Goal: Task Accomplishment & Management: Manage account settings

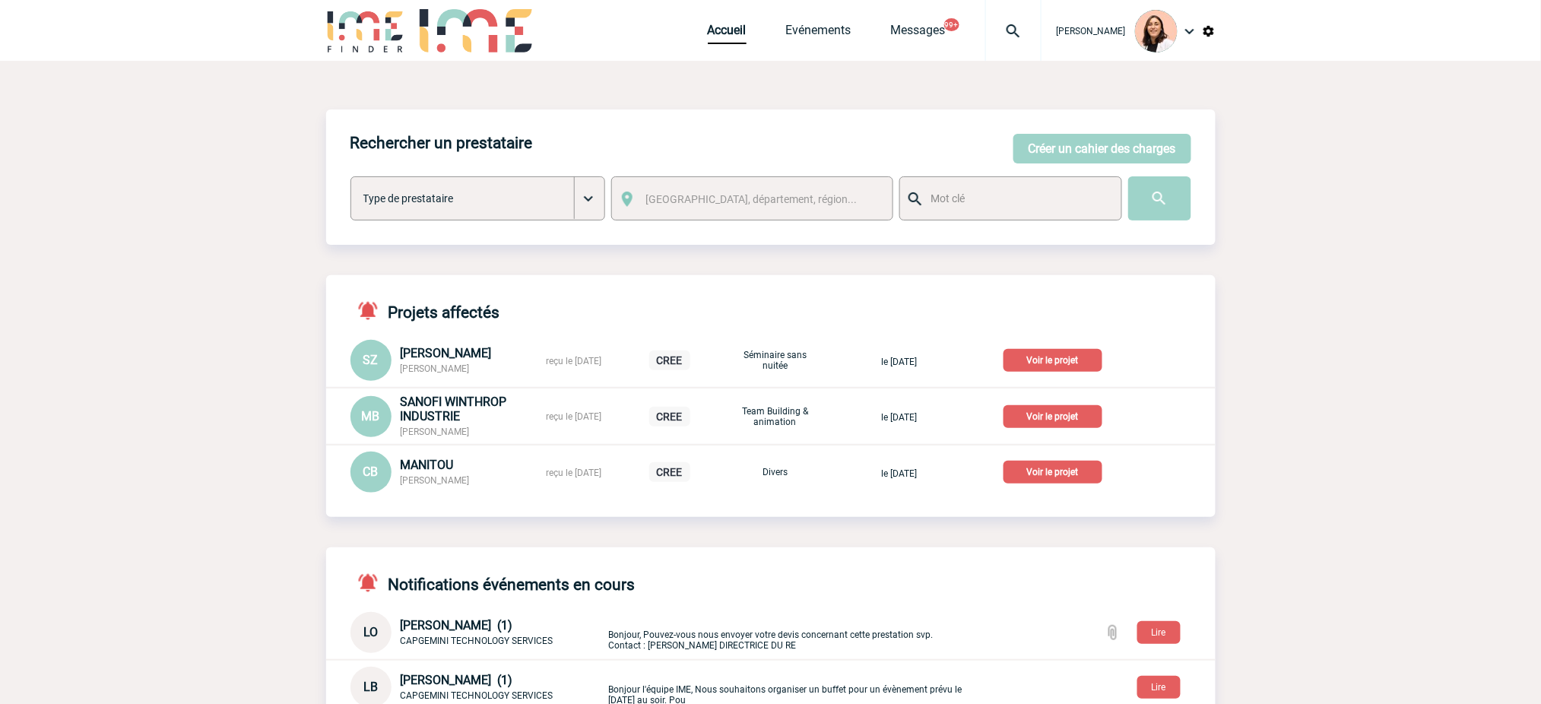
click at [1034, 32] on img at bounding box center [1013, 31] width 55 height 18
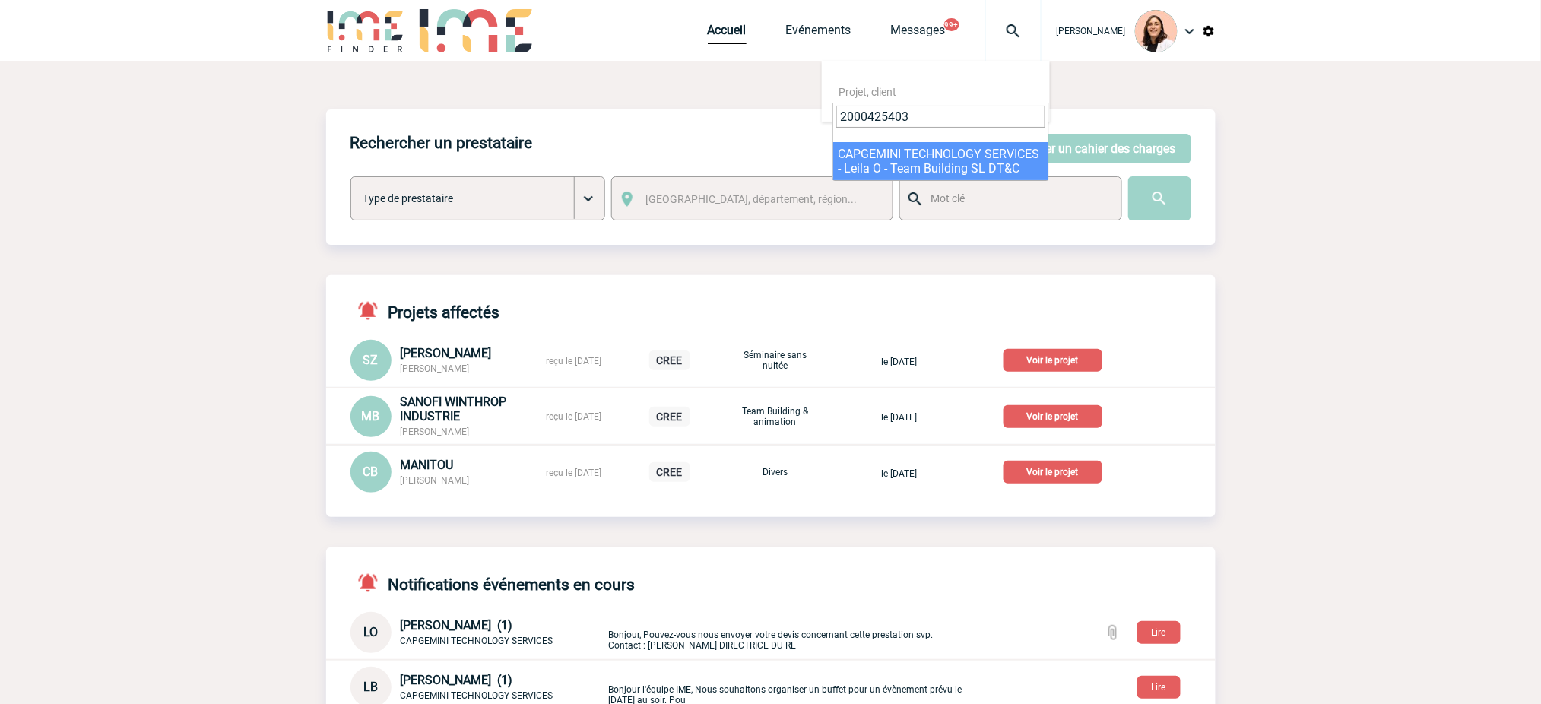
type input "2000425403"
select select "24904"
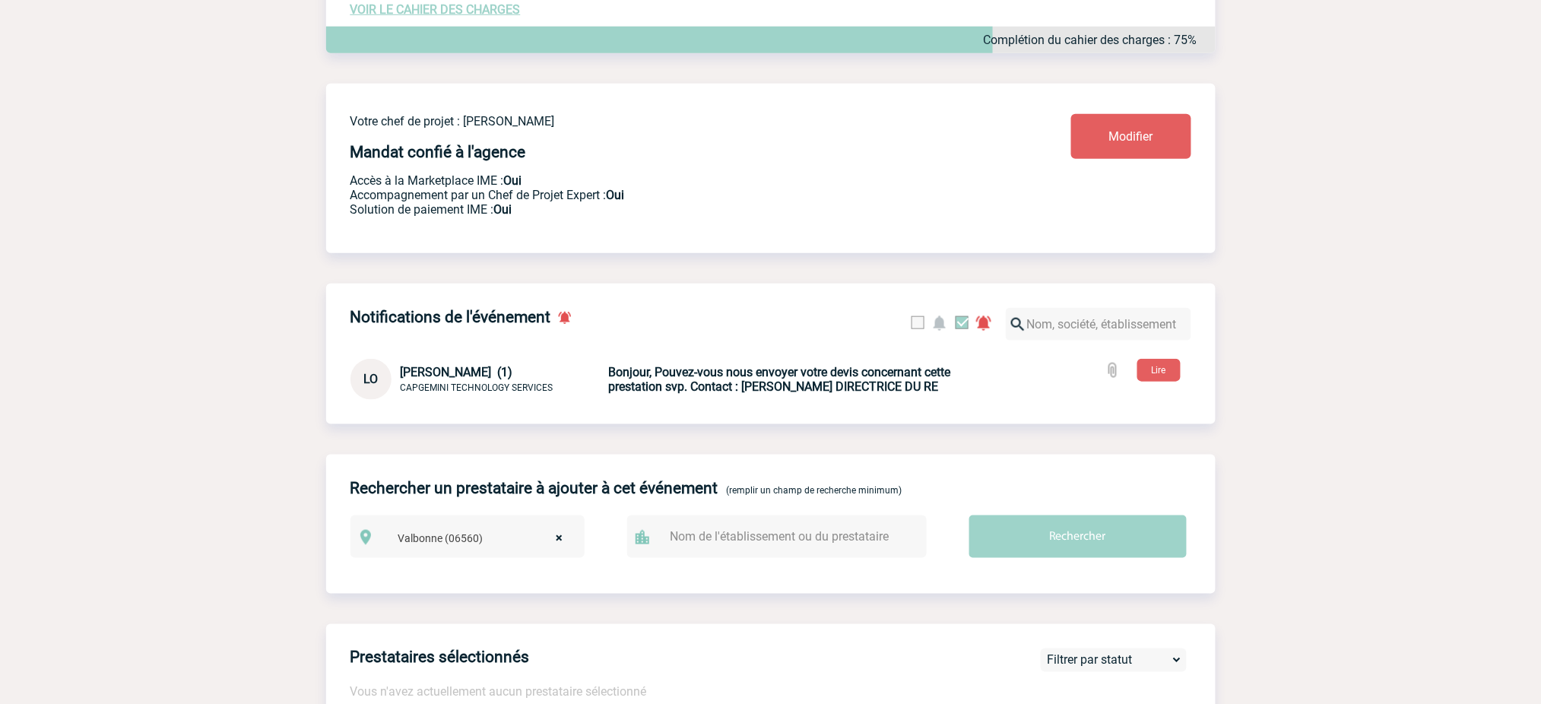
scroll to position [405, 0]
click at [752, 373] on b "Bonjour, Pouvez-vous nous envoyer votre devis concernant cette prestation svp. …" at bounding box center [780, 377] width 342 height 29
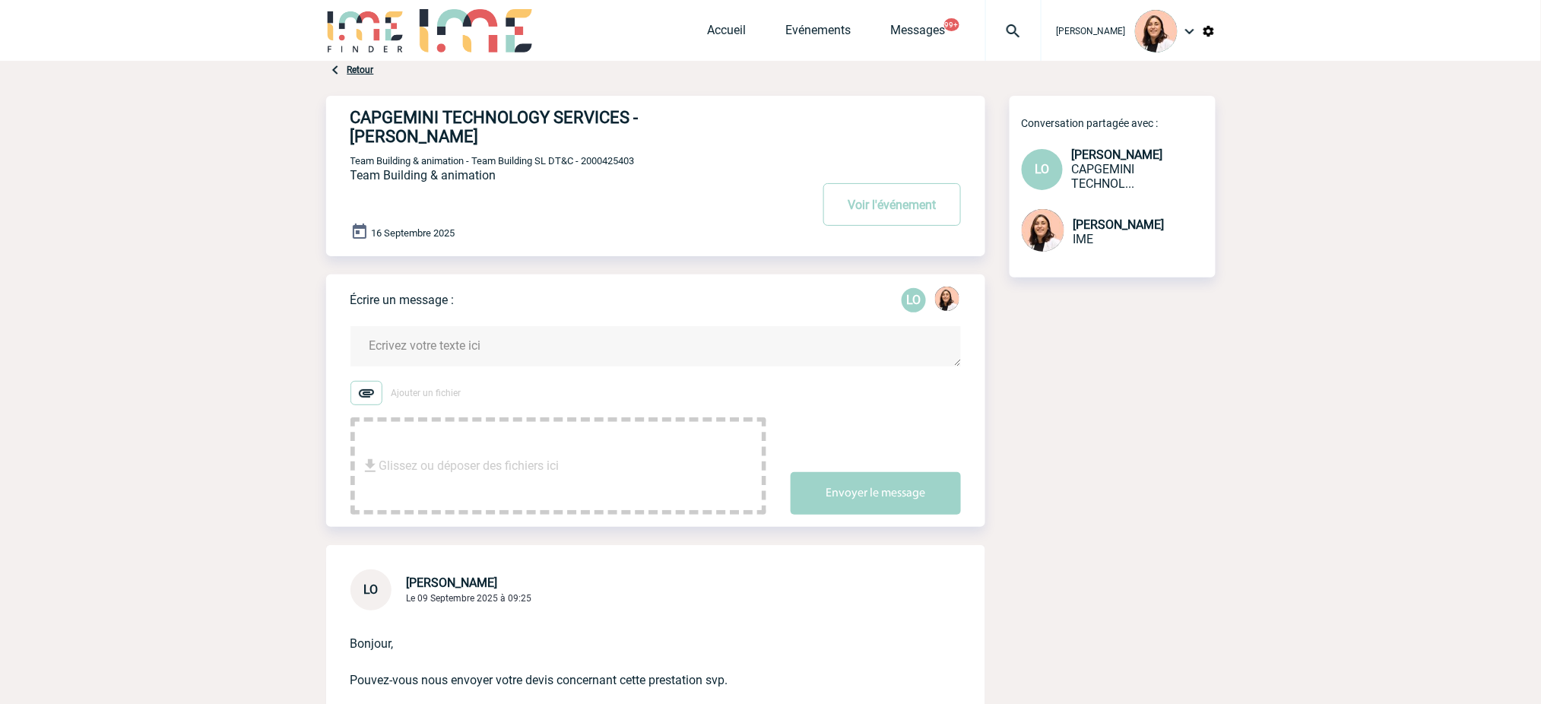
click at [368, 65] on link "Retour" at bounding box center [360, 70] width 27 height 11
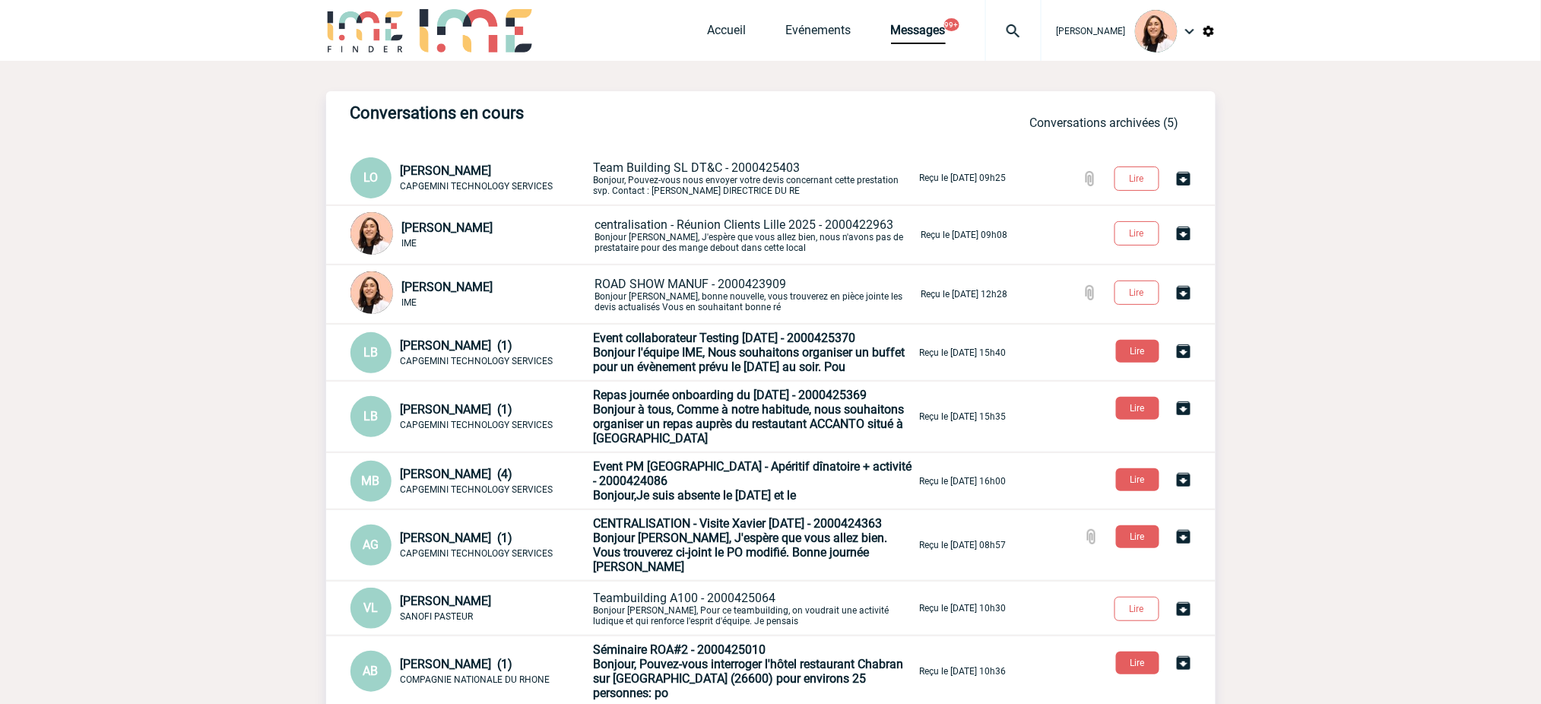
click at [1020, 32] on img at bounding box center [1013, 31] width 55 height 18
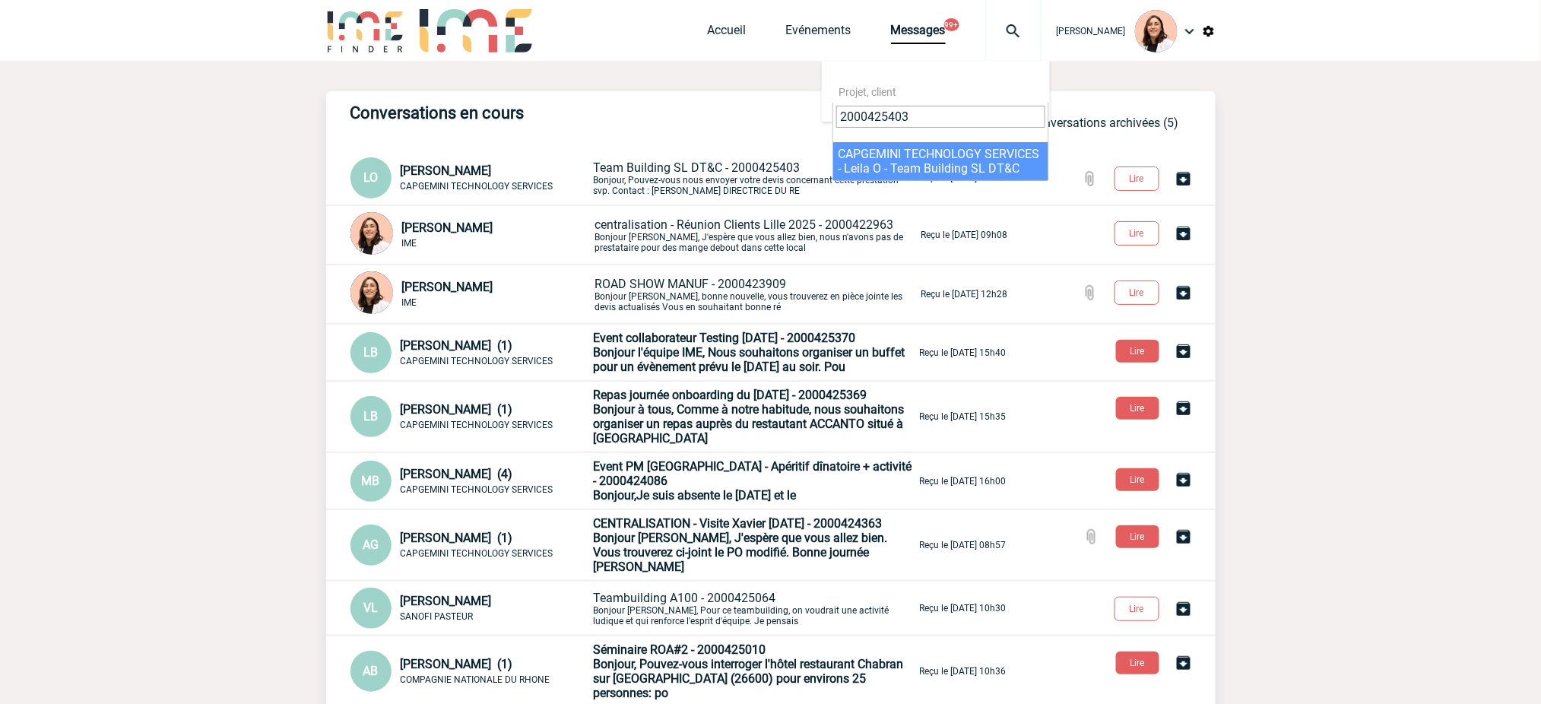
type input "2000425403"
select select "24904"
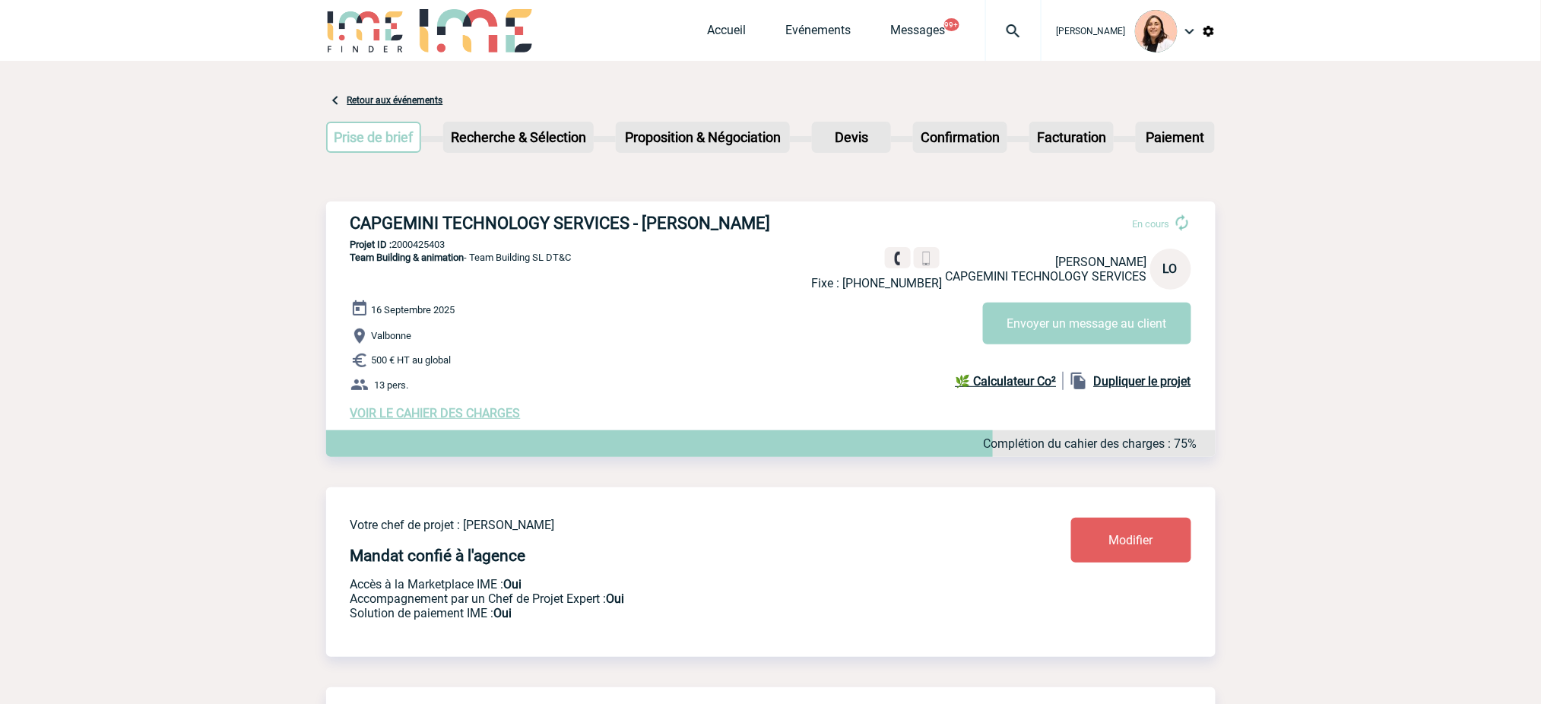
click at [468, 414] on span "VOIR LE CAHIER DES CHARGES" at bounding box center [436, 413] width 170 height 14
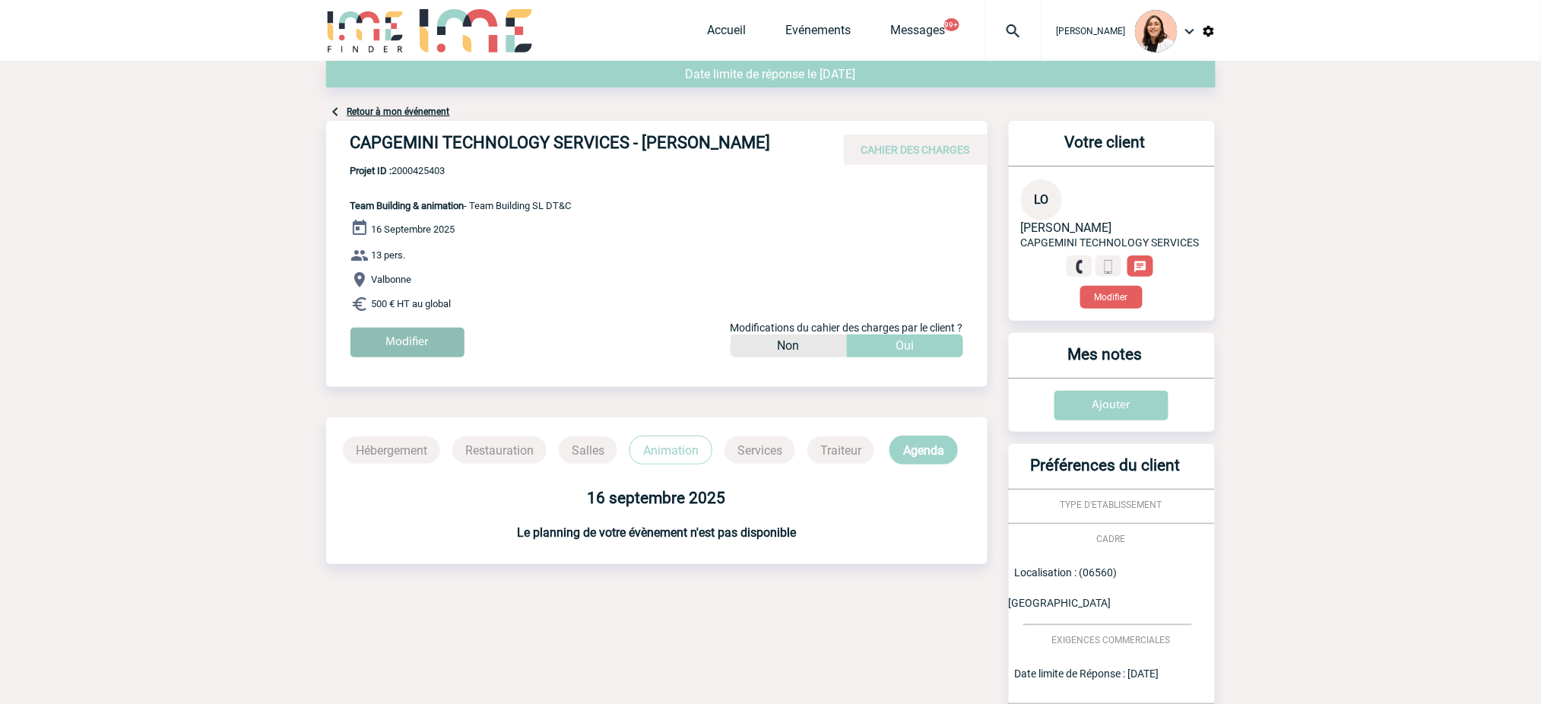
click at [431, 357] on input "Modifier" at bounding box center [408, 343] width 114 height 30
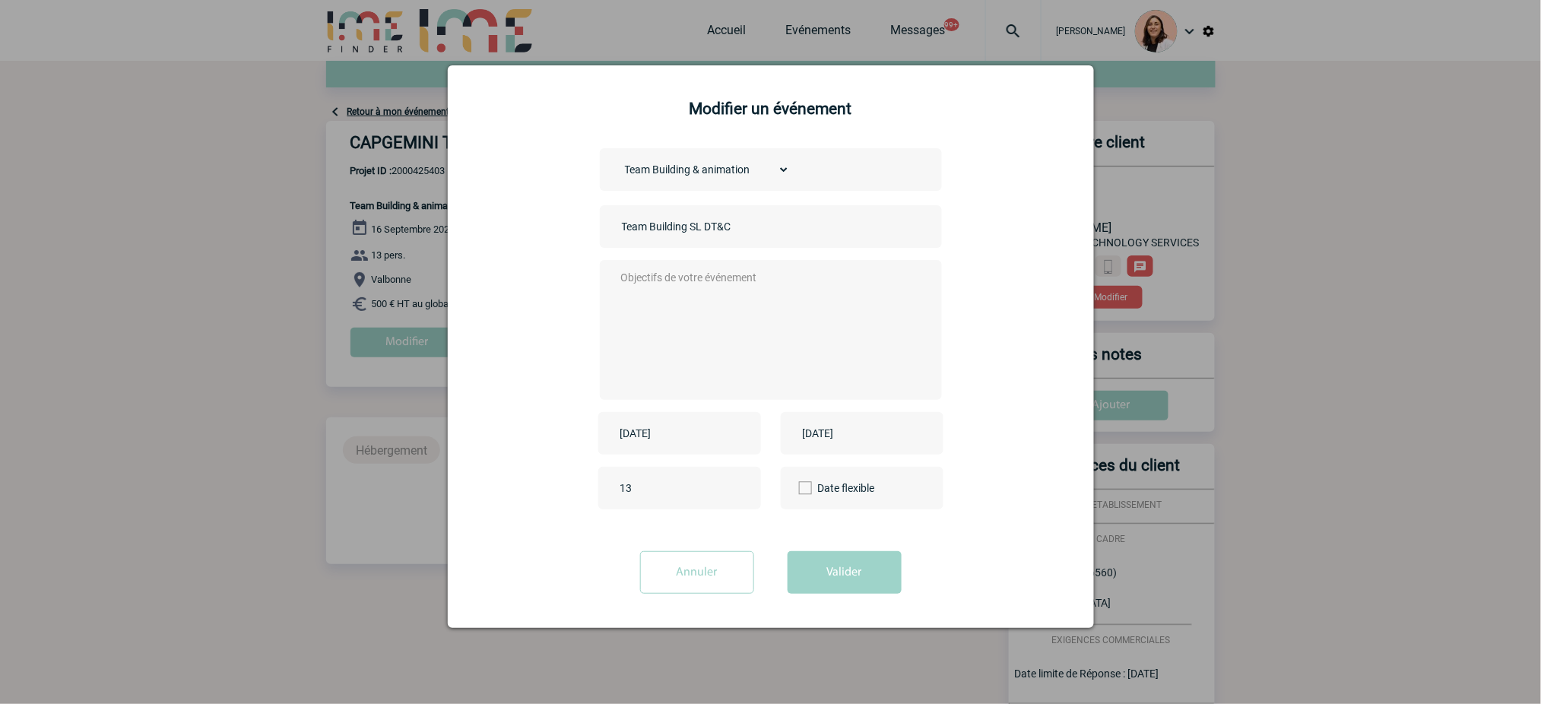
click at [859, 438] on input "2025-09-16" at bounding box center [851, 433] width 105 height 20
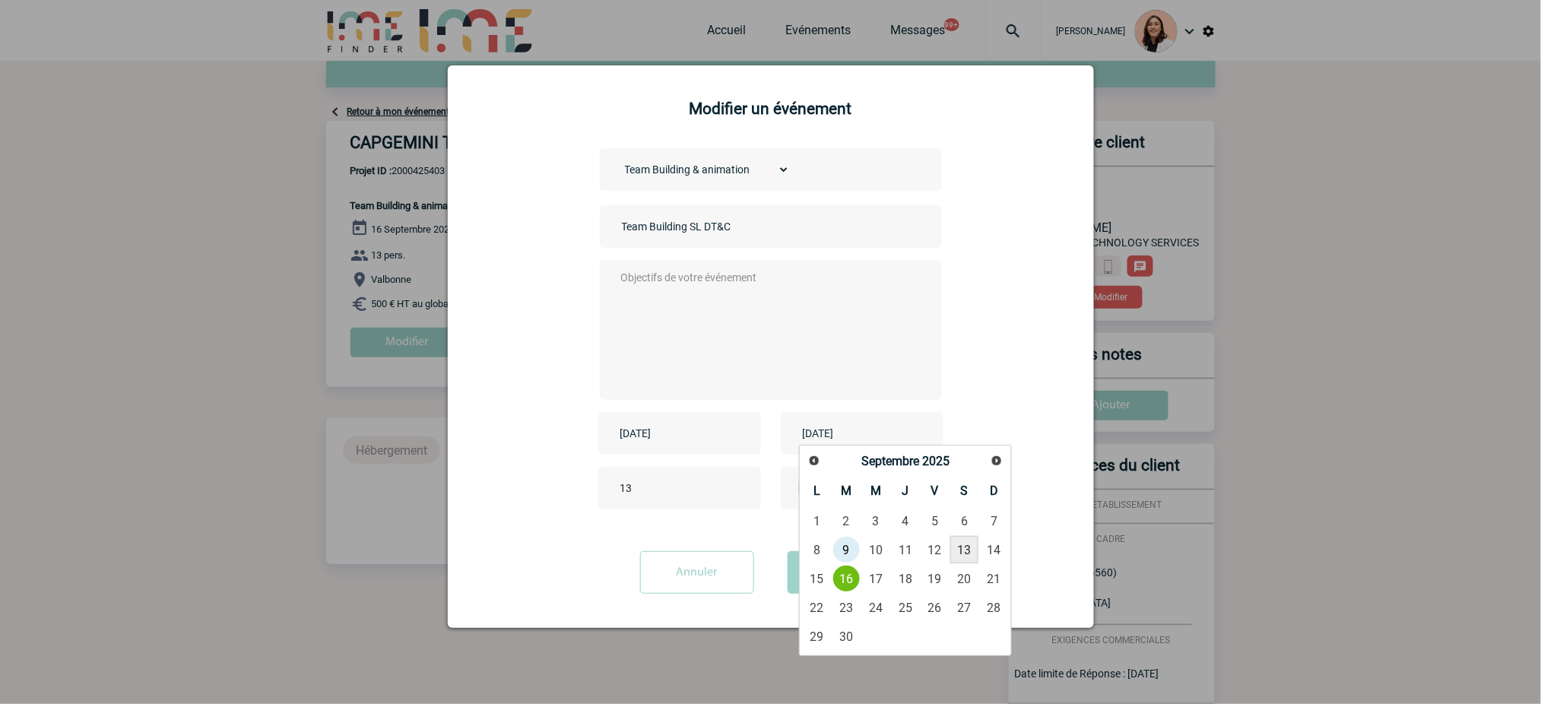
click at [954, 554] on link "13" at bounding box center [964, 549] width 28 height 27
type input "2025-09-13"
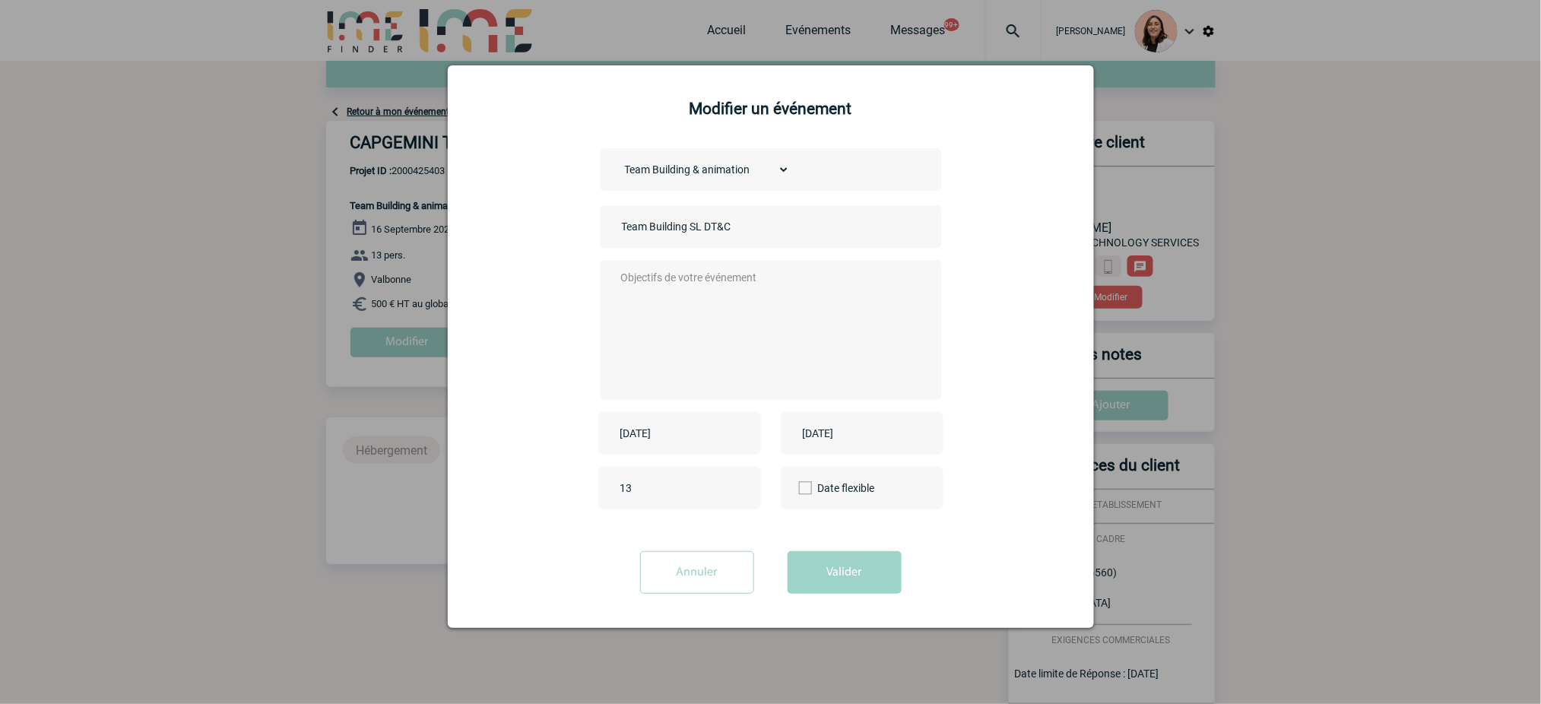
click at [722, 442] on div "2025-09-16" at bounding box center [679, 433] width 163 height 43
click at [688, 424] on input "2025-09-16" at bounding box center [669, 433] width 105 height 20
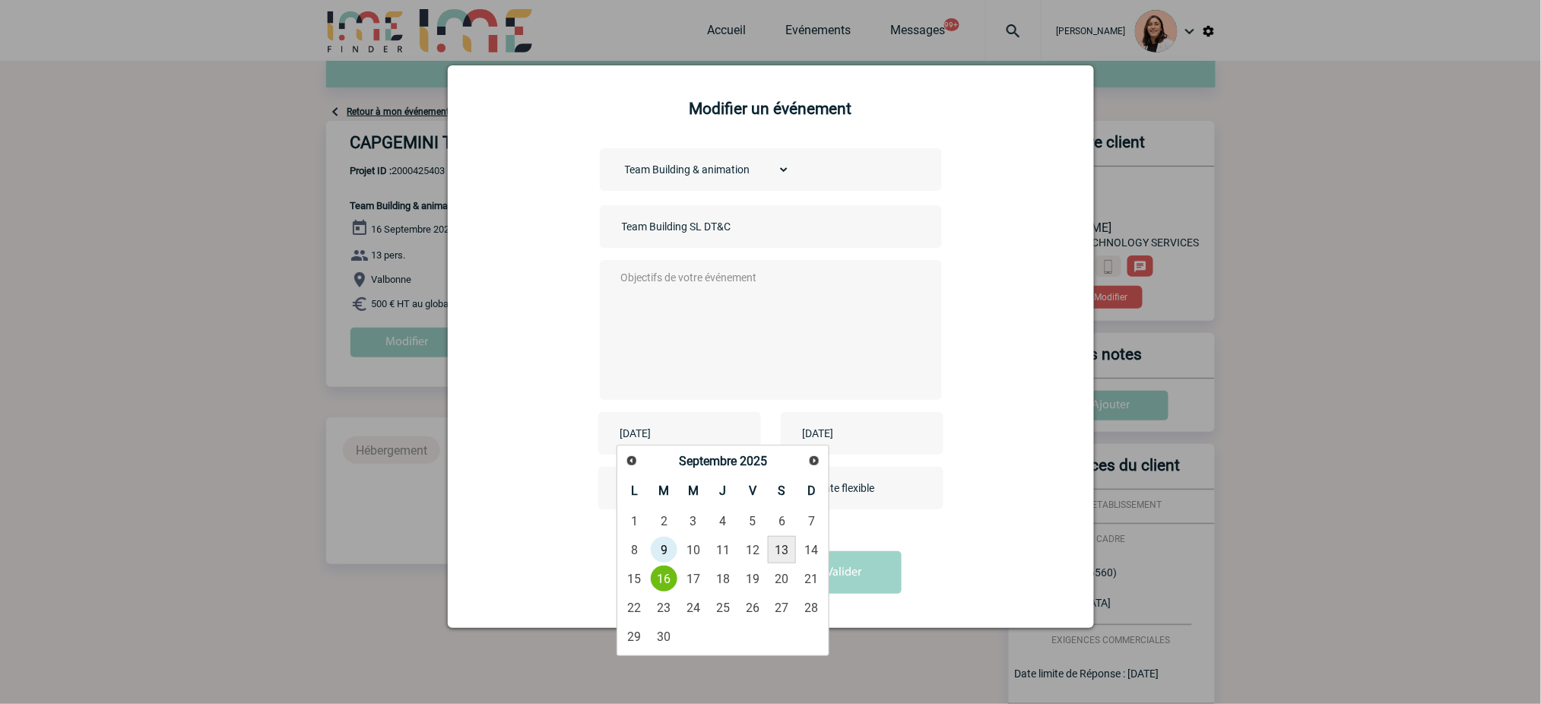
click at [788, 542] on link "13" at bounding box center [782, 549] width 28 height 27
type input "2025-09-13"
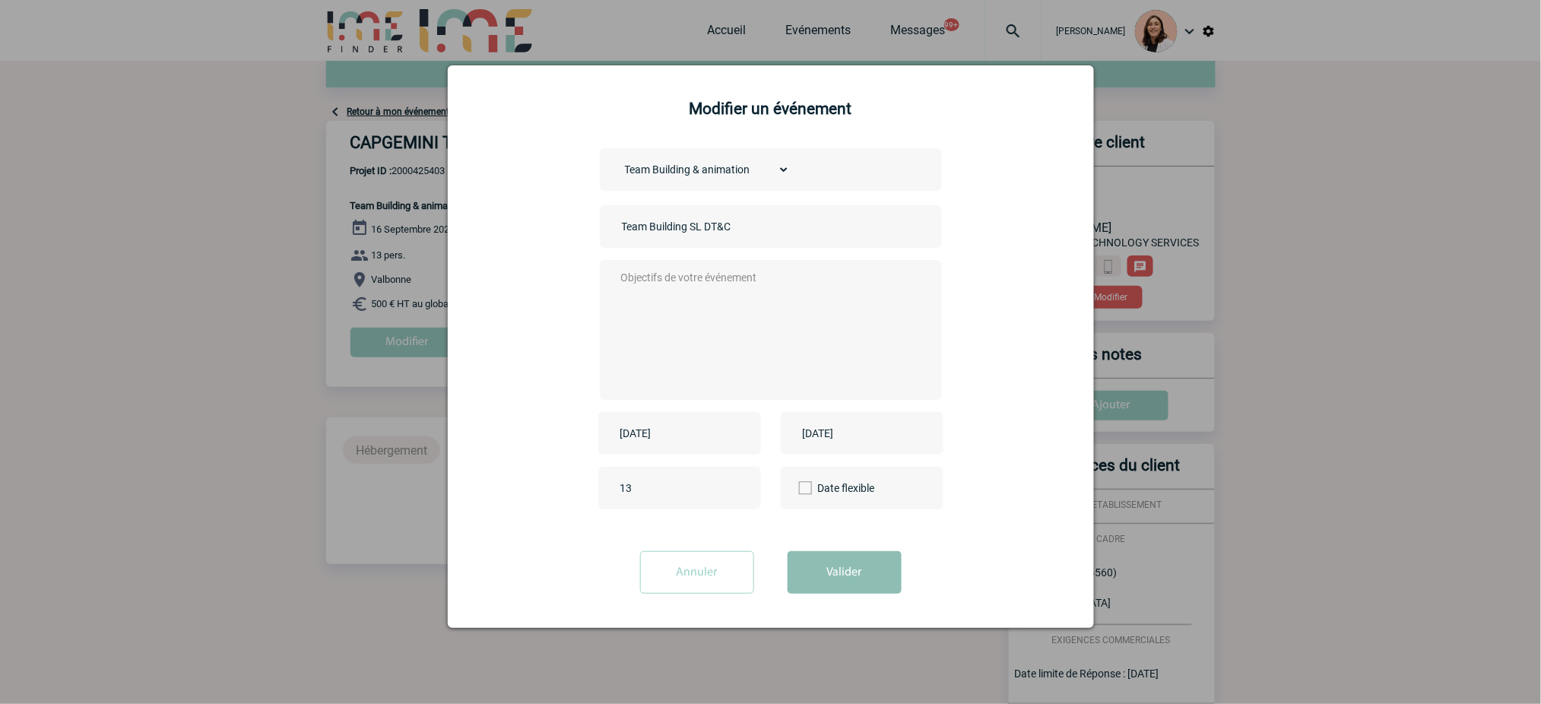
click at [837, 575] on button "Valider" at bounding box center [845, 572] width 114 height 43
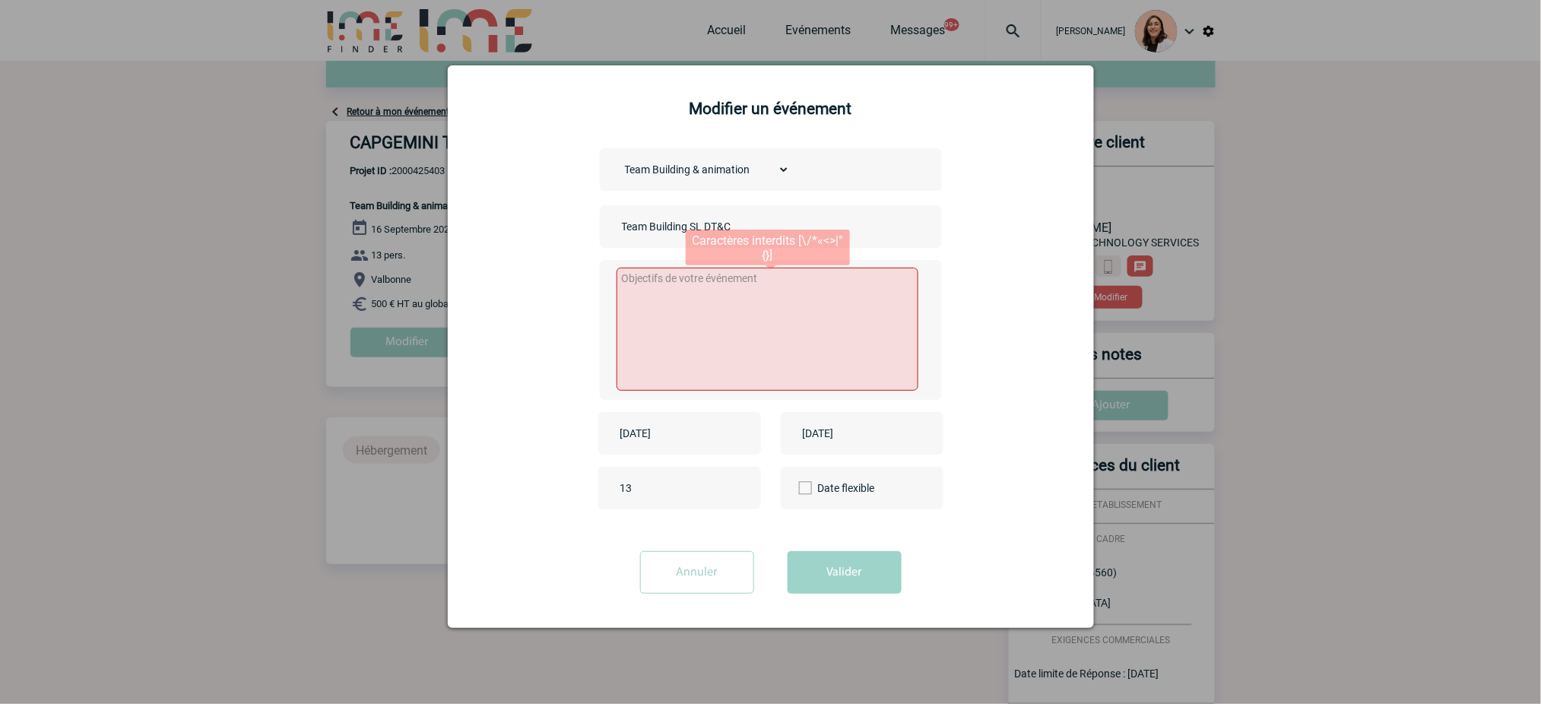
click at [813, 310] on textarea at bounding box center [768, 329] width 302 height 123
type textarea "x"
click at [623, 235] on input "Team Building SL DT&C" at bounding box center [724, 227] width 213 height 20
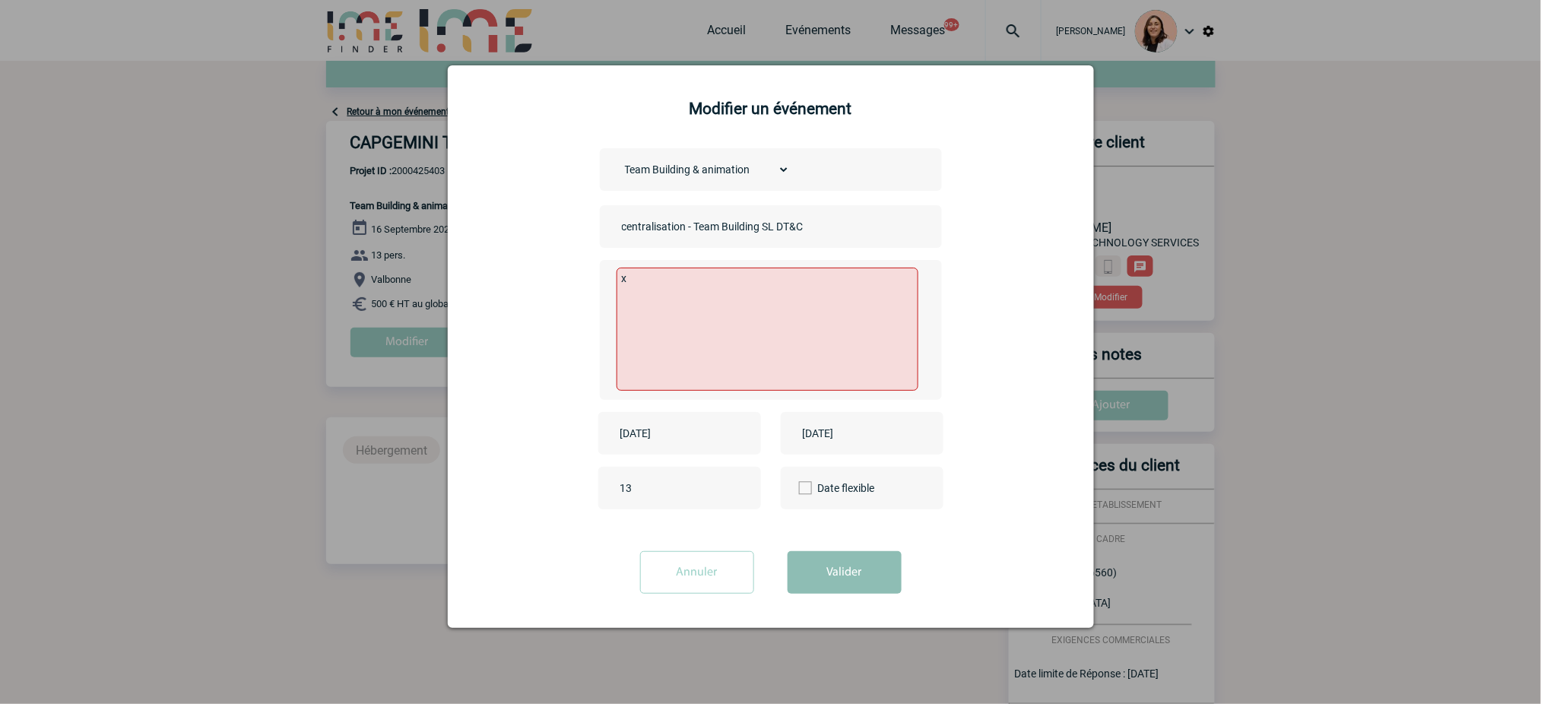
type input "centralisation - Team Building SL DT&C"
click at [861, 565] on button "Valider" at bounding box center [845, 572] width 114 height 43
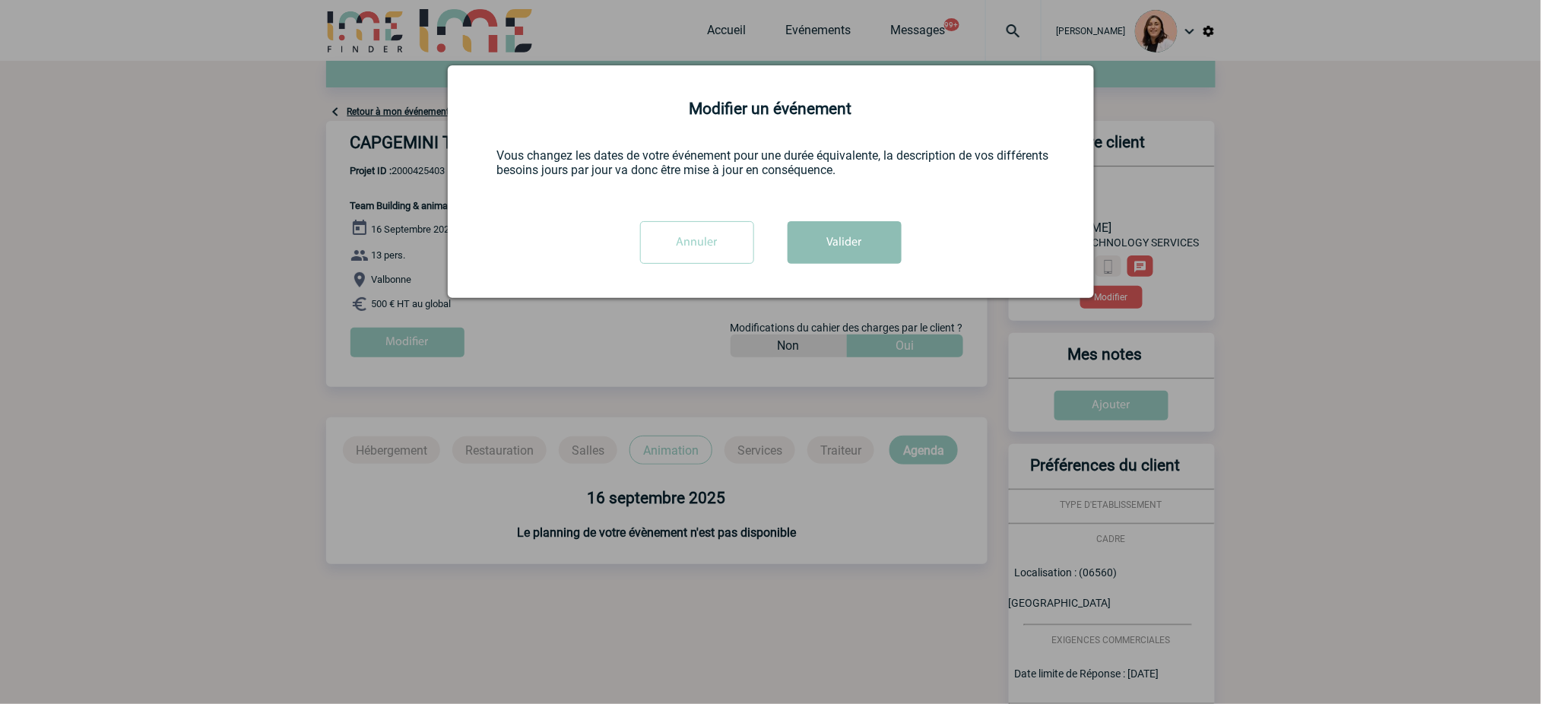
click at [878, 260] on button "Valider" at bounding box center [845, 242] width 114 height 43
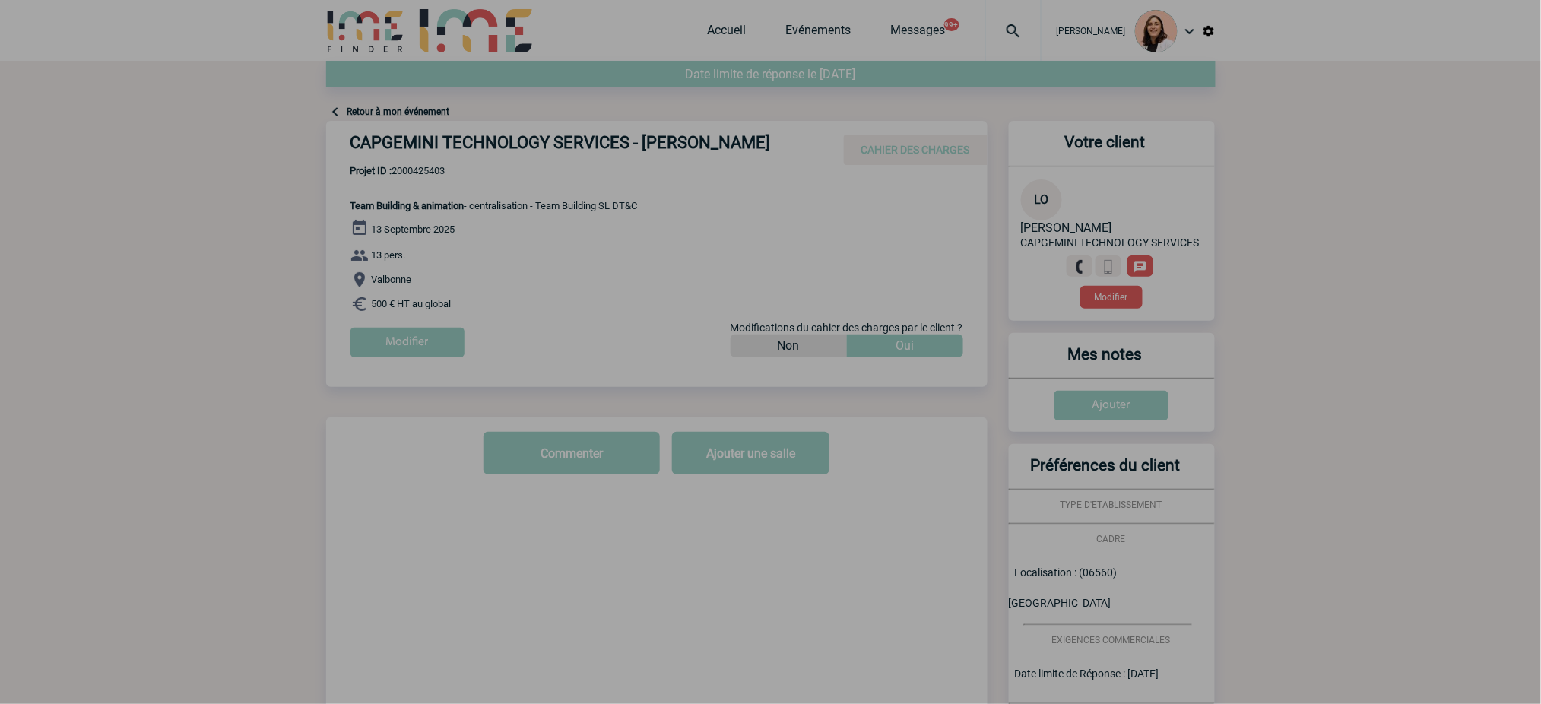
click at [852, 248] on div at bounding box center [770, 352] width 1541 height 704
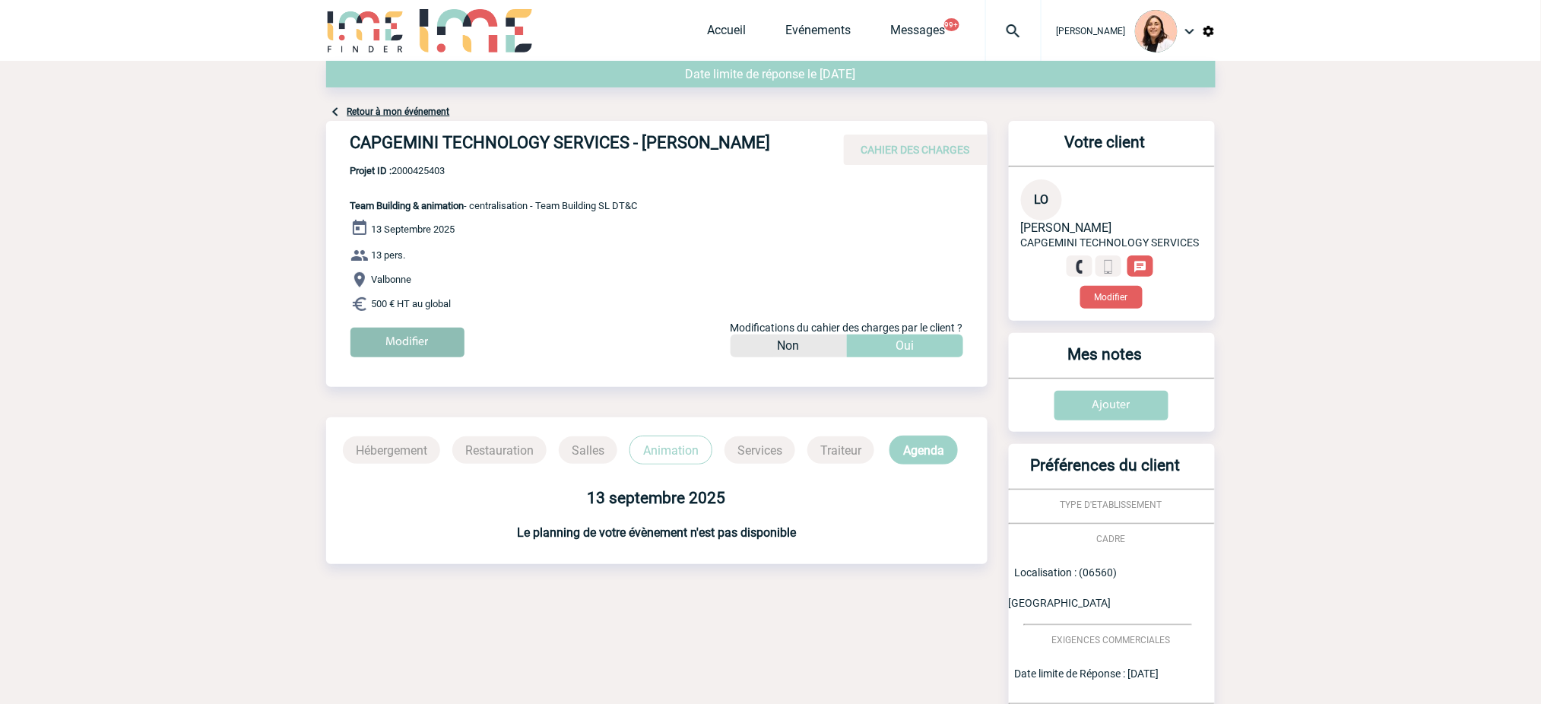
drag, startPoint x: 410, startPoint y: 345, endPoint x: 444, endPoint y: 351, distance: 34.8
click at [410, 345] on input "Modifier" at bounding box center [408, 343] width 114 height 30
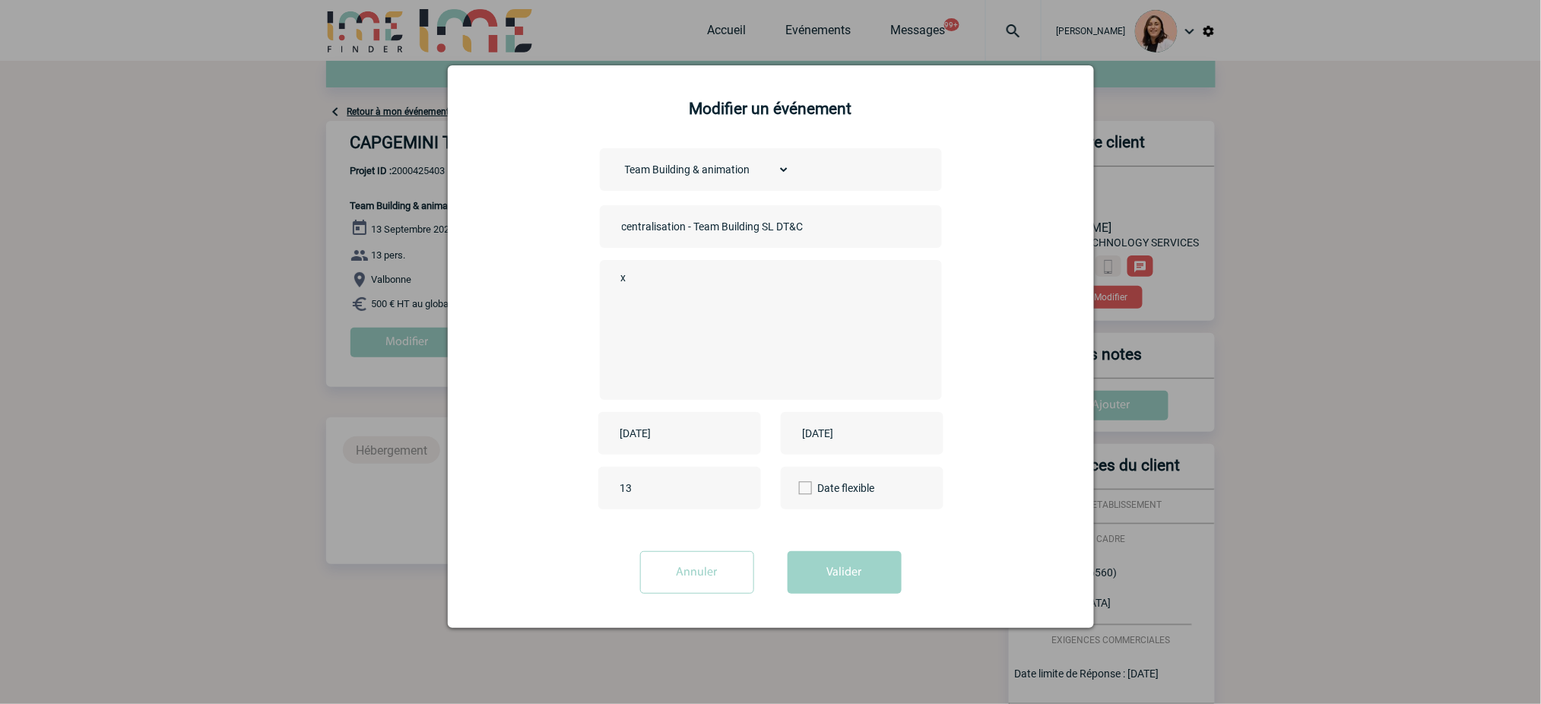
click at [868, 429] on input "2025-09-13" at bounding box center [851, 433] width 105 height 20
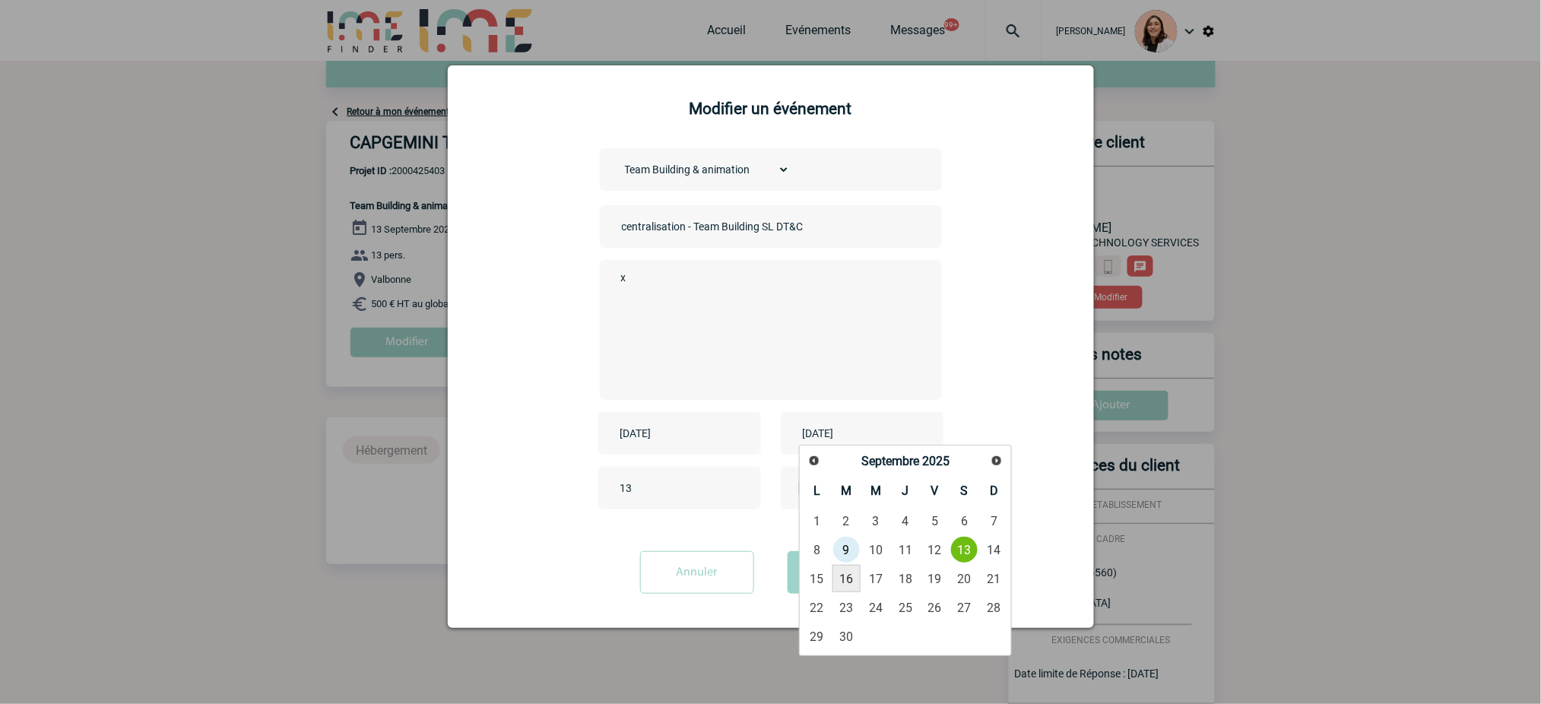
click at [845, 582] on link "16" at bounding box center [847, 578] width 28 height 27
type input "2025-09-16"
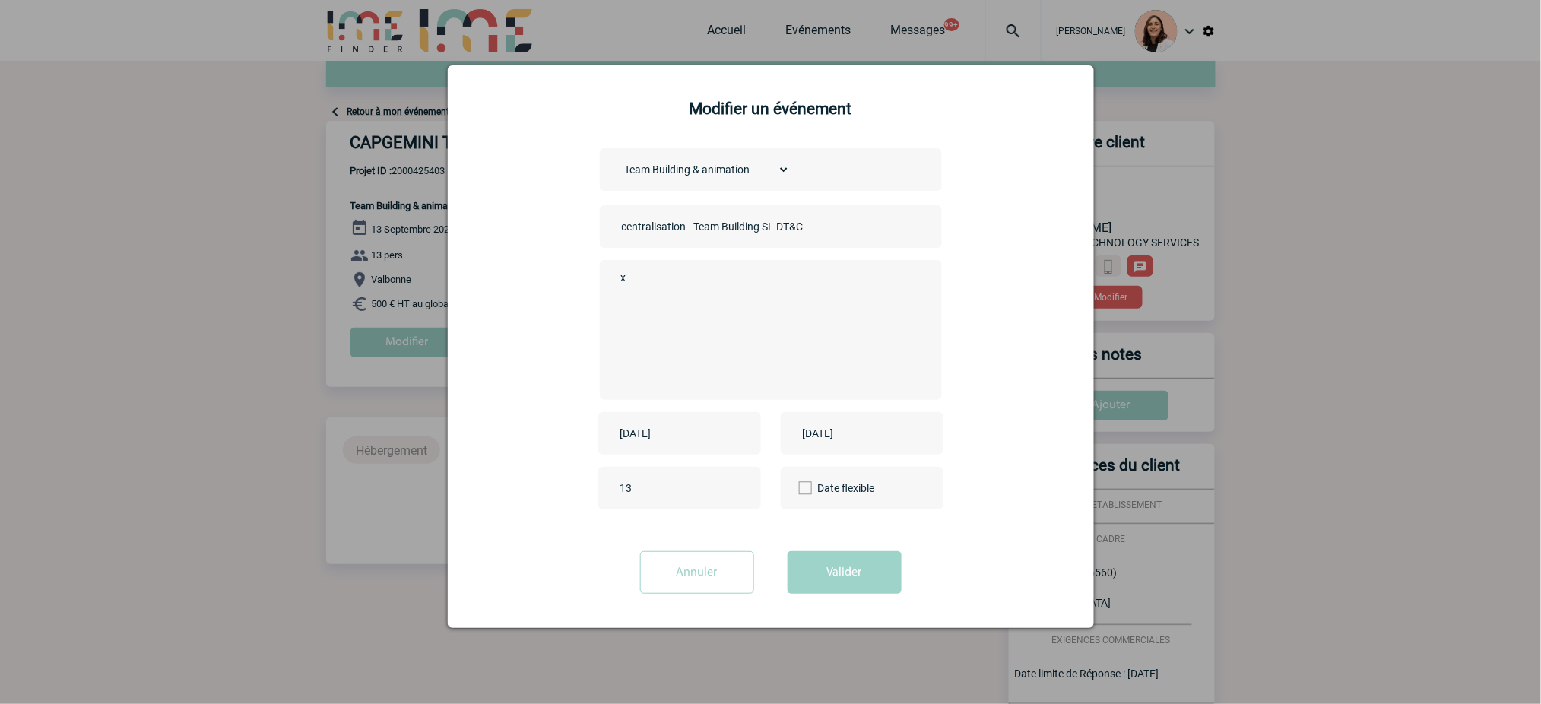
click at [722, 442] on div "2025-09-13" at bounding box center [679, 433] width 163 height 43
click at [707, 429] on input "2025-09-13" at bounding box center [669, 433] width 105 height 20
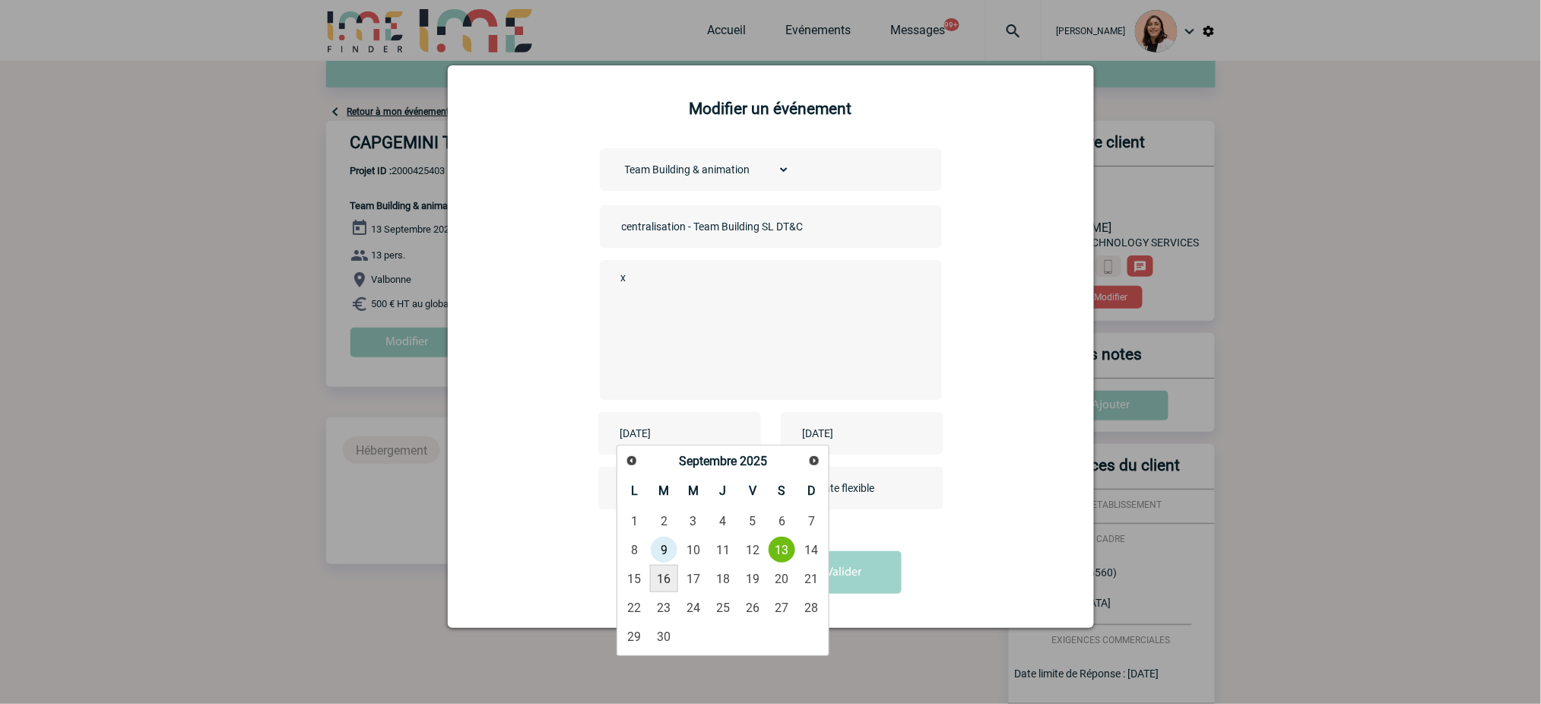
click at [672, 581] on link "16" at bounding box center [664, 578] width 28 height 27
type input "2025-09-16"
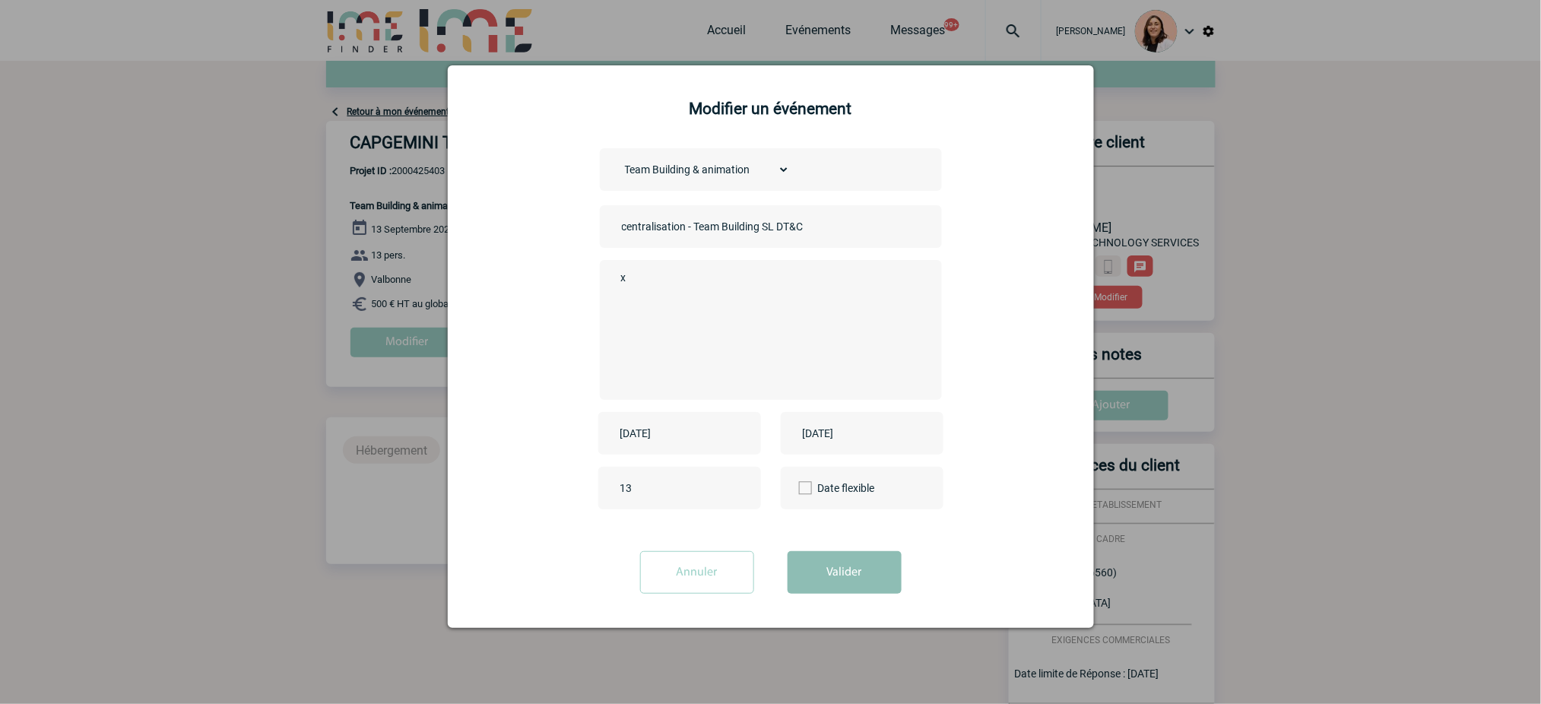
click at [842, 573] on button "Valider" at bounding box center [845, 572] width 114 height 43
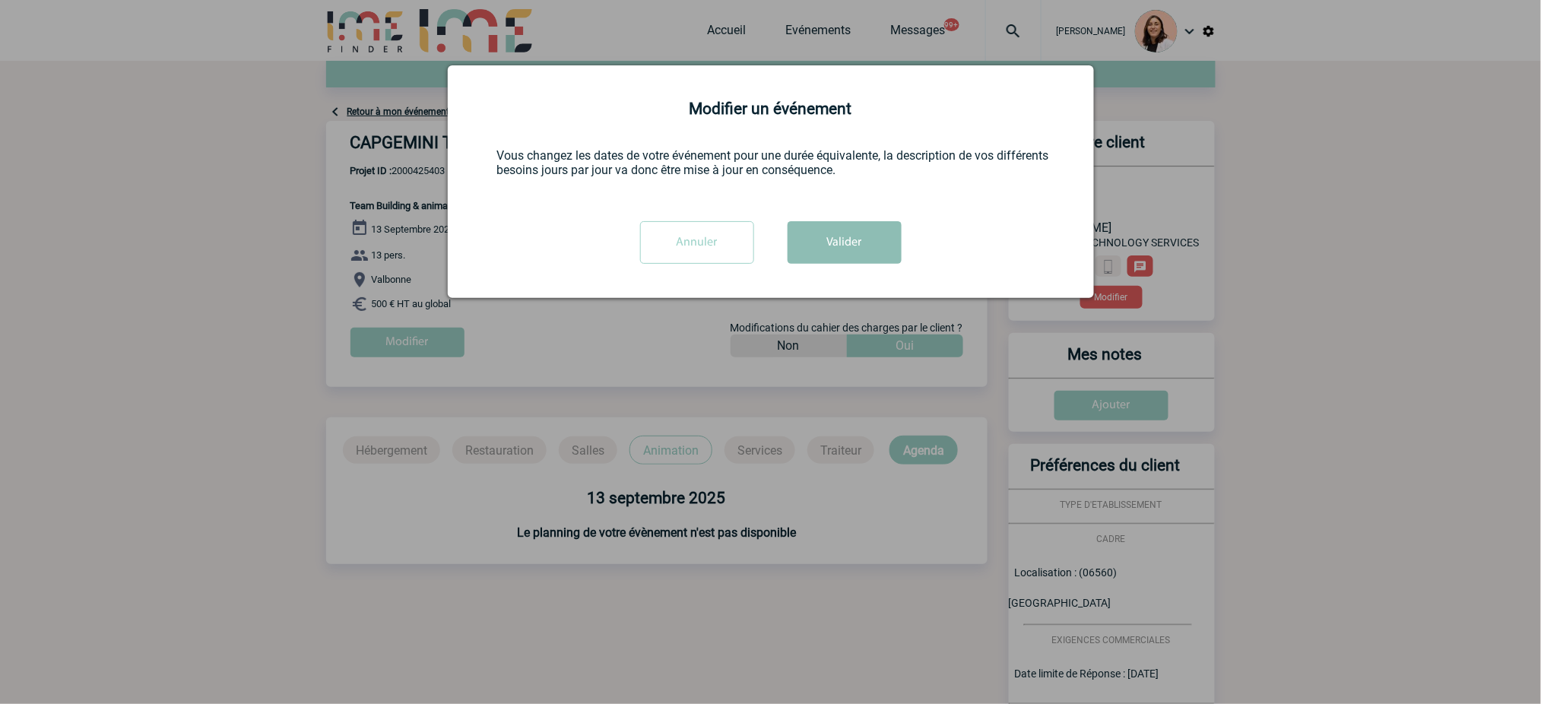
click at [842, 251] on button "Valider" at bounding box center [845, 242] width 114 height 43
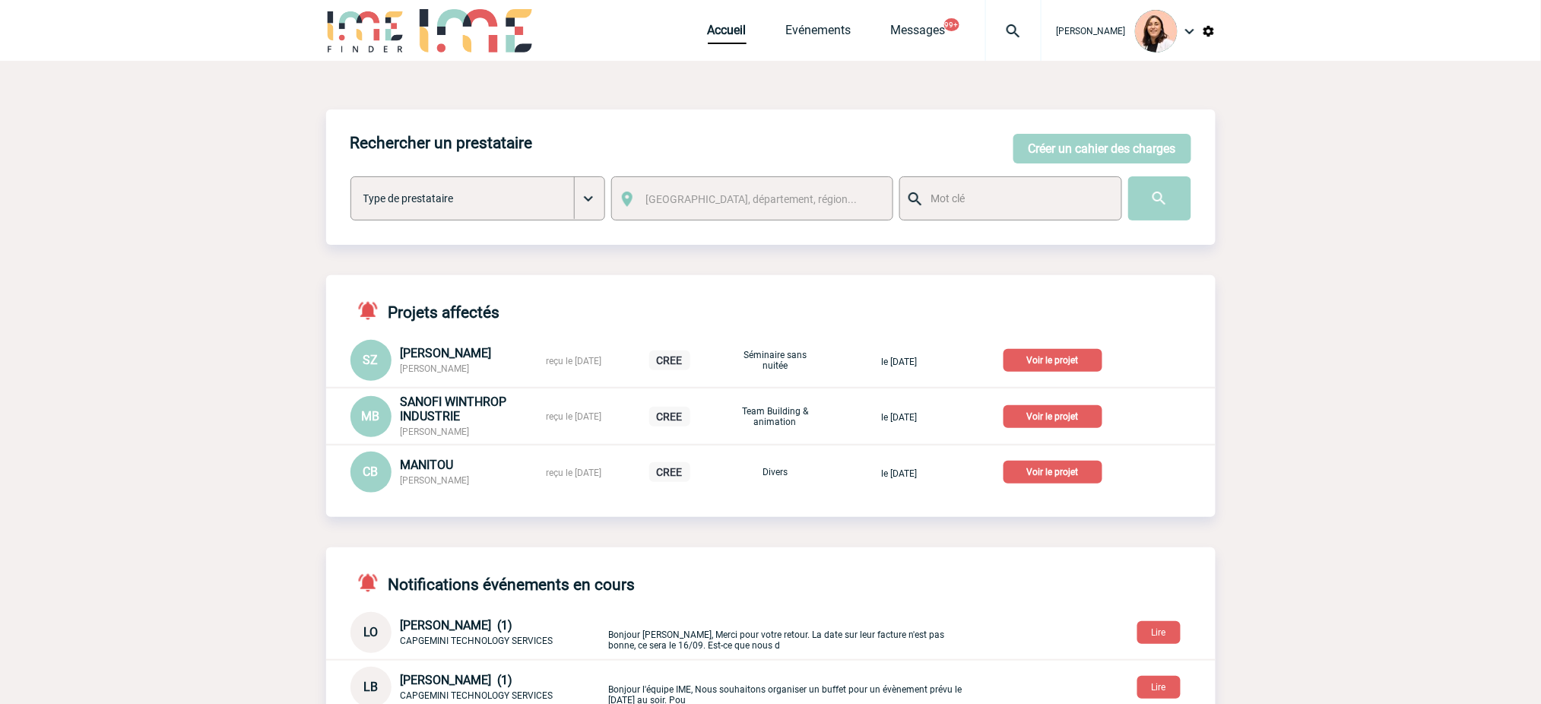
click at [1006, 28] on img at bounding box center [1013, 31] width 55 height 18
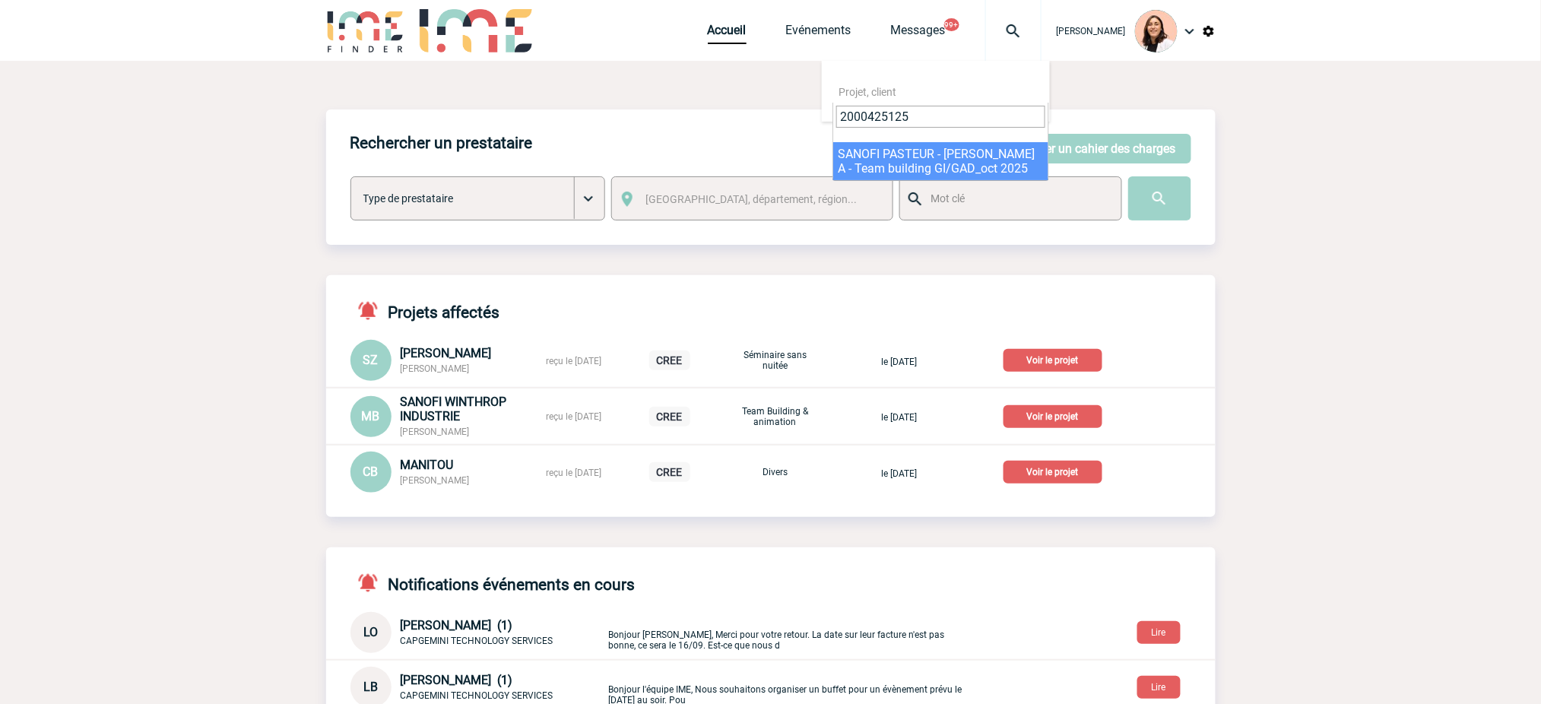
type input "2000425125"
select select "24626"
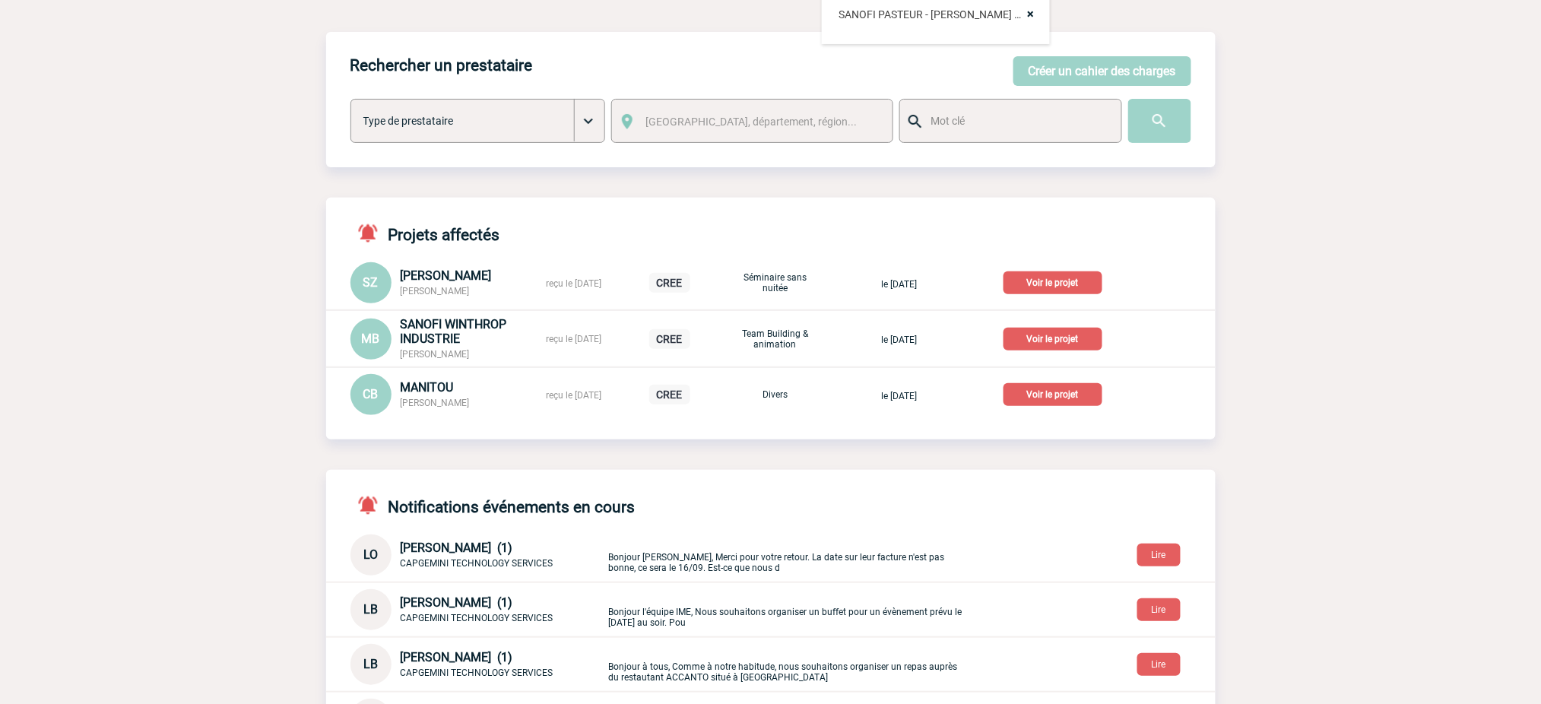
scroll to position [202, 0]
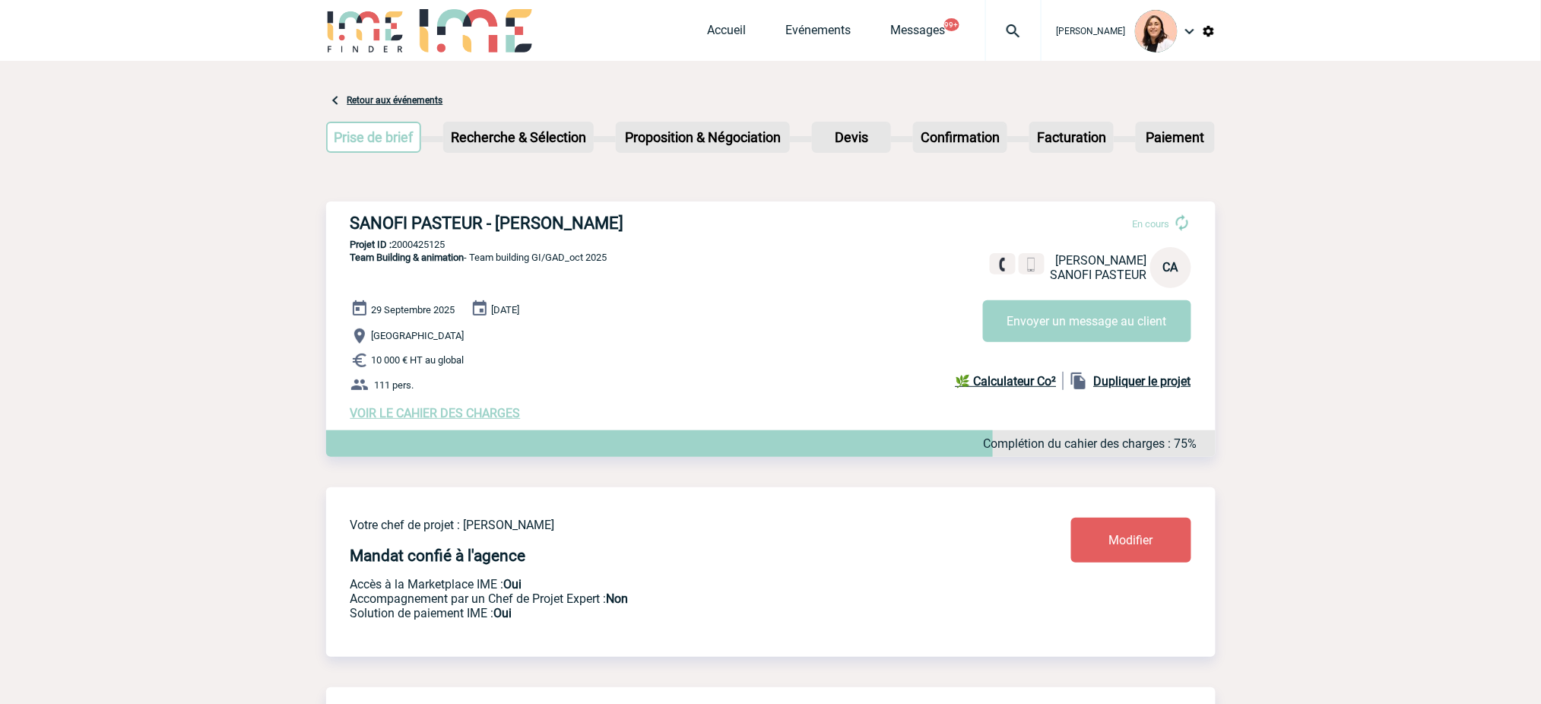
click at [495, 420] on span "VOIR LE CAHIER DES CHARGES" at bounding box center [436, 413] width 170 height 14
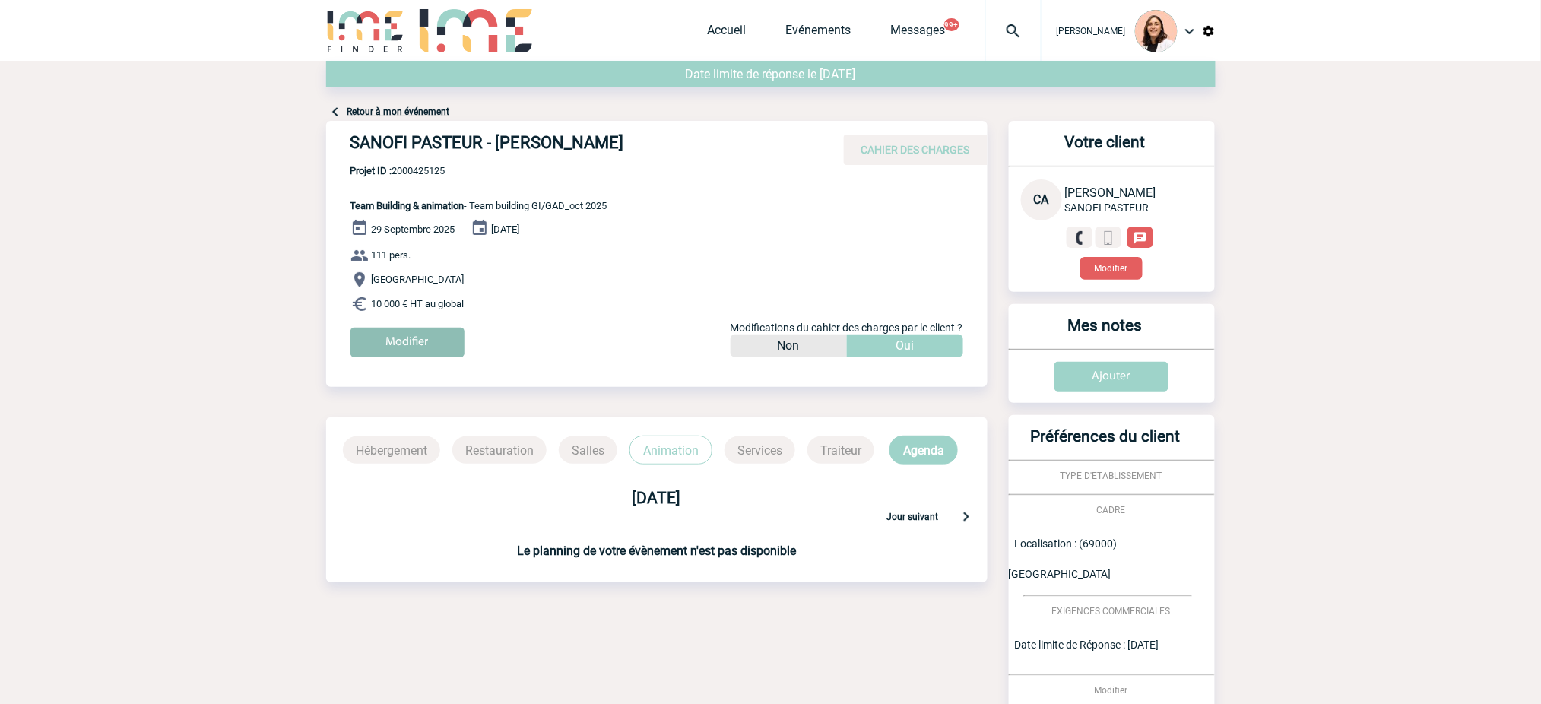
click at [427, 345] on input "Modifier" at bounding box center [408, 343] width 114 height 30
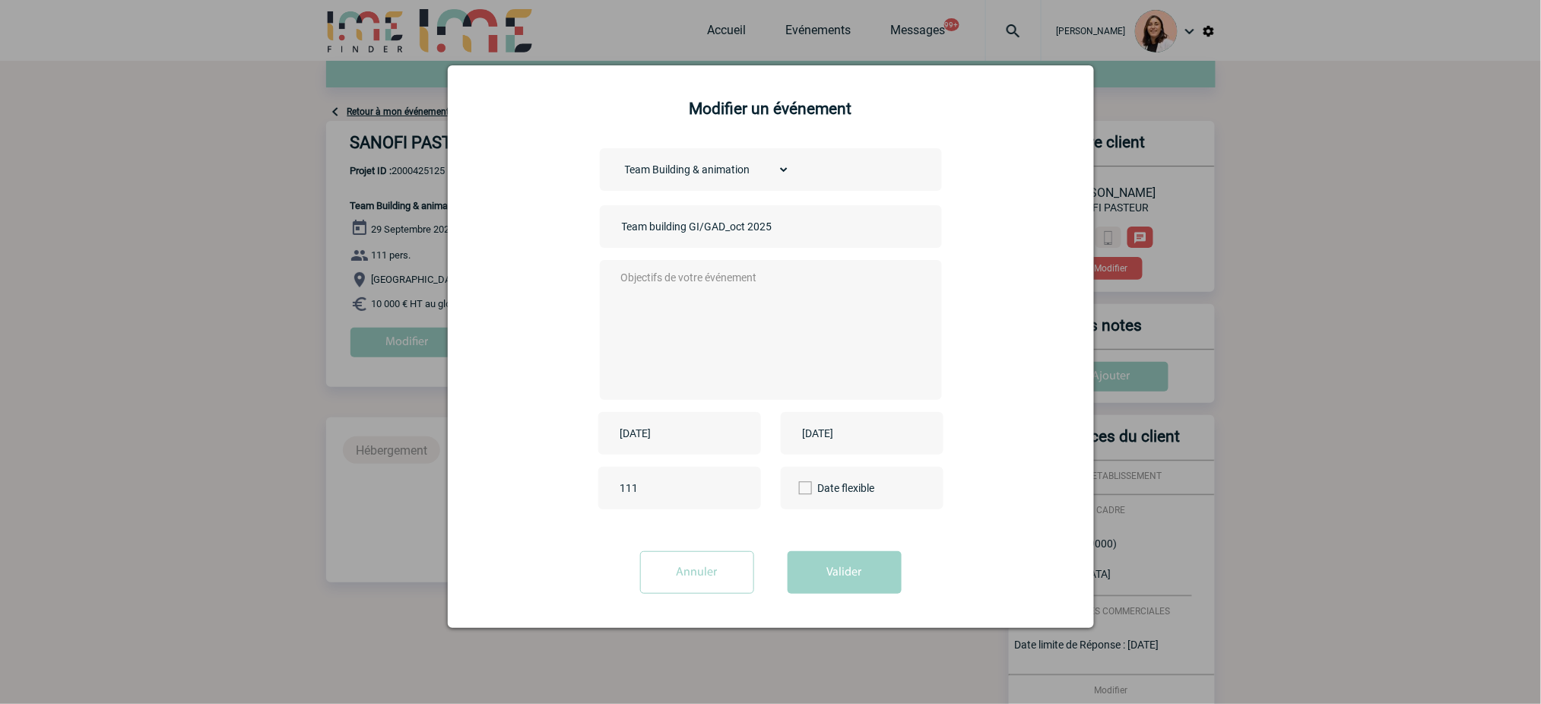
click at [714, 420] on div "2025-09-29" at bounding box center [679, 433] width 163 height 43
click at [714, 422] on div "2025-09-29" at bounding box center [679, 433] width 163 height 43
click at [714, 436] on input "2025-09-29" at bounding box center [669, 433] width 105 height 20
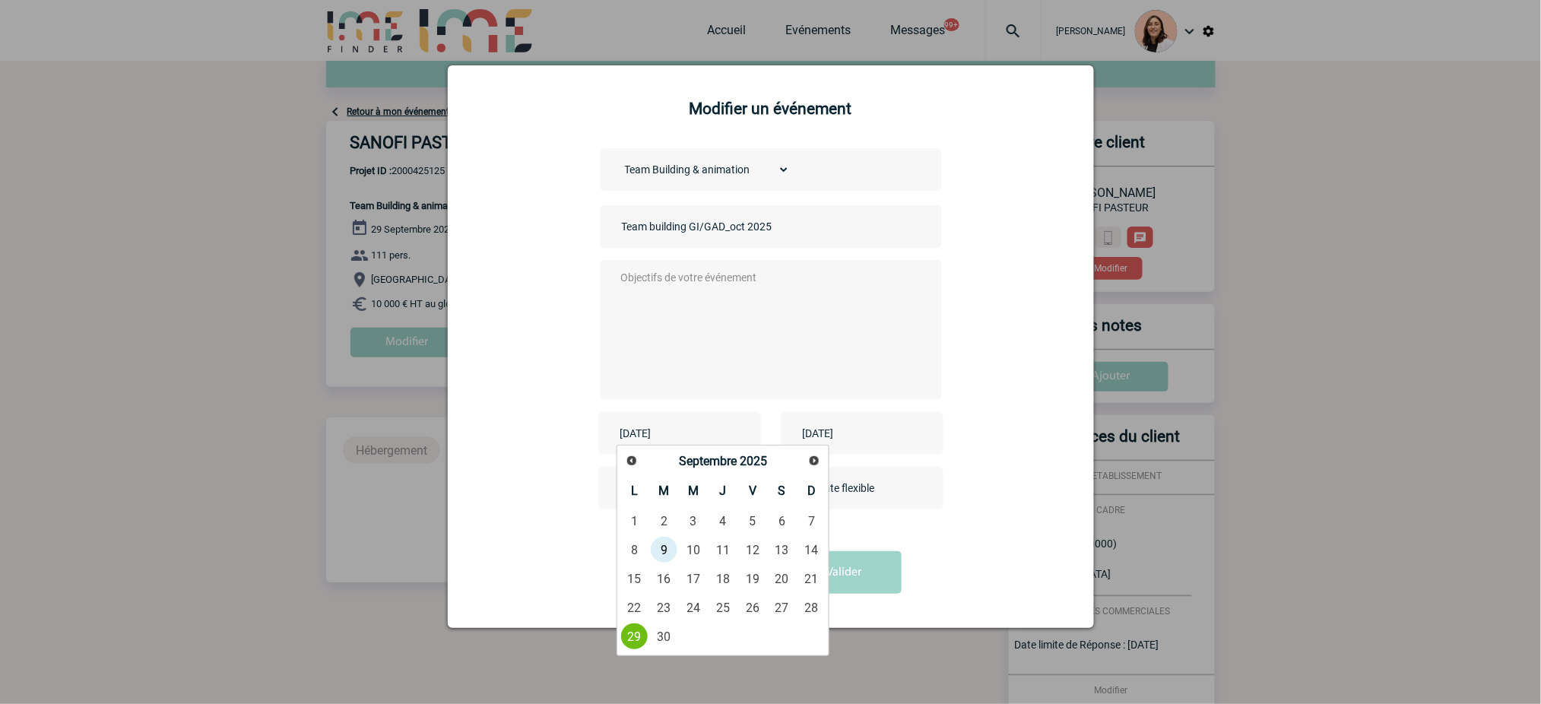
drag, startPoint x: 817, startPoint y: 474, endPoint x: 811, endPoint y: 467, distance: 9.2
click at [817, 472] on div "Précédent Suivant Septembre 2025" at bounding box center [723, 462] width 207 height 27
click at [802, 455] on link "Suivant" at bounding box center [814, 461] width 24 height 24
click at [756, 518] on link "3" at bounding box center [752, 520] width 28 height 27
type input "2025-10-03"
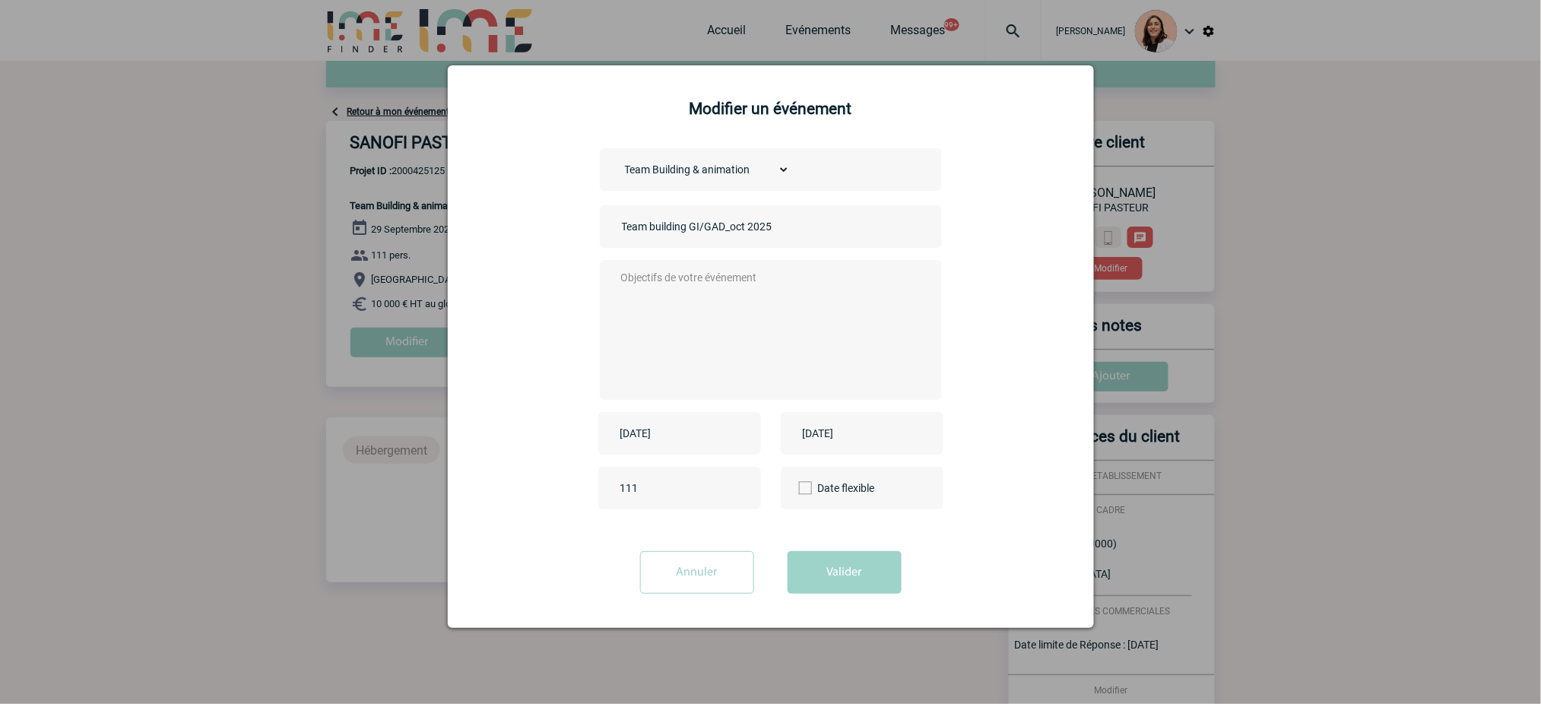
click at [666, 414] on div "2025-10-03" at bounding box center [679, 433] width 163 height 43
click at [653, 430] on input "2025-10-03" at bounding box center [669, 433] width 105 height 20
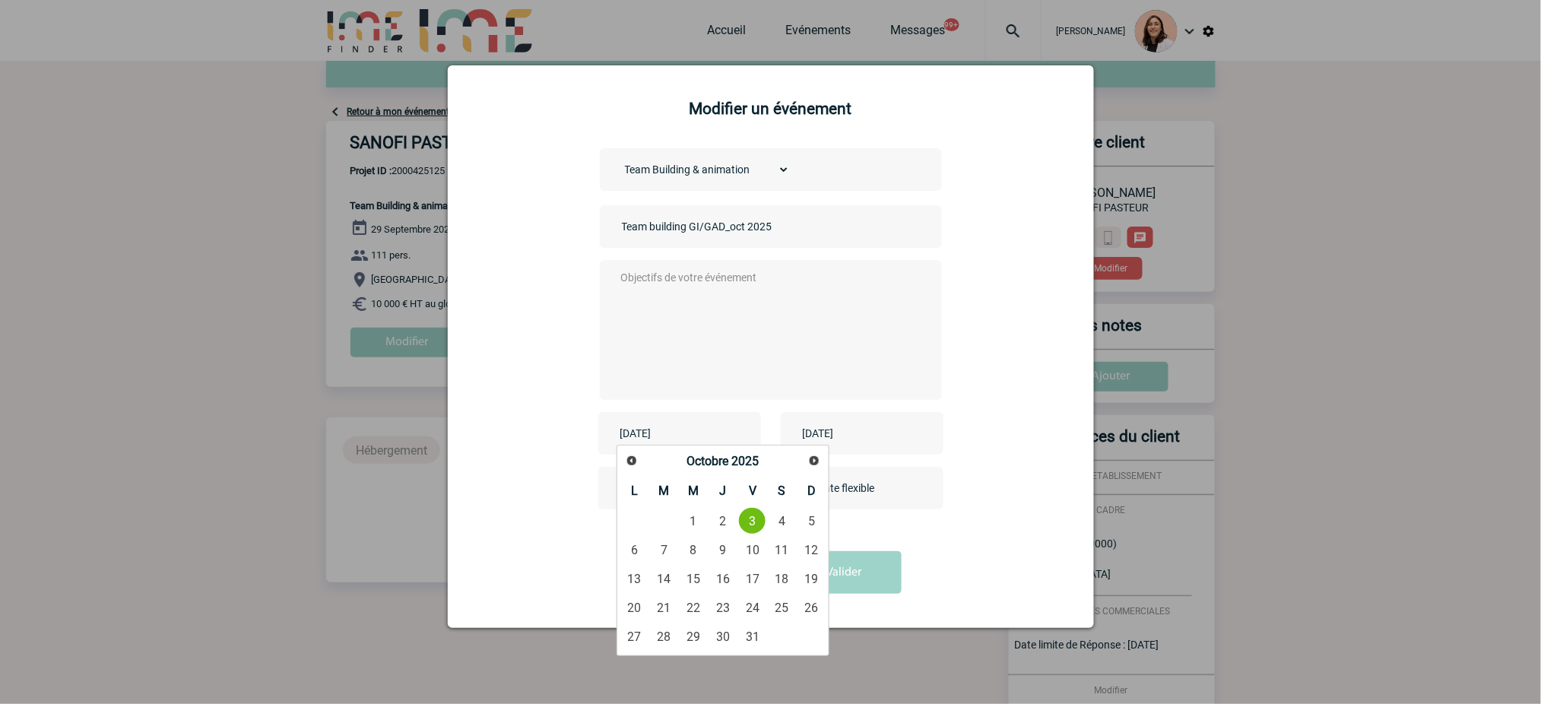
click at [653, 430] on input "2025-10-03" at bounding box center [669, 433] width 105 height 20
click at [909, 434] on div "2025-10-10" at bounding box center [862, 433] width 163 height 43
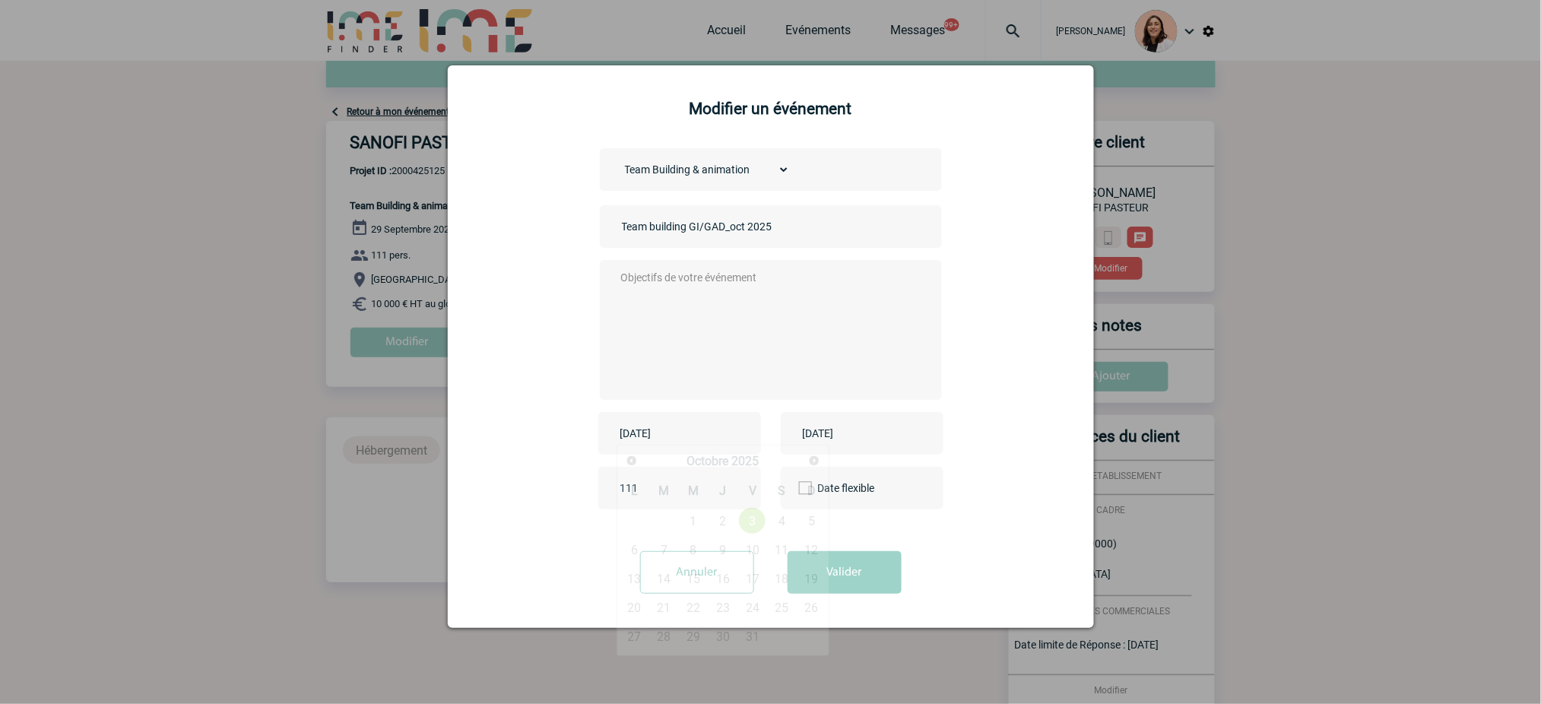
click at [909, 434] on div "2025-10-10" at bounding box center [862, 433] width 163 height 43
click at [843, 426] on input "2025-10-10" at bounding box center [851, 433] width 105 height 20
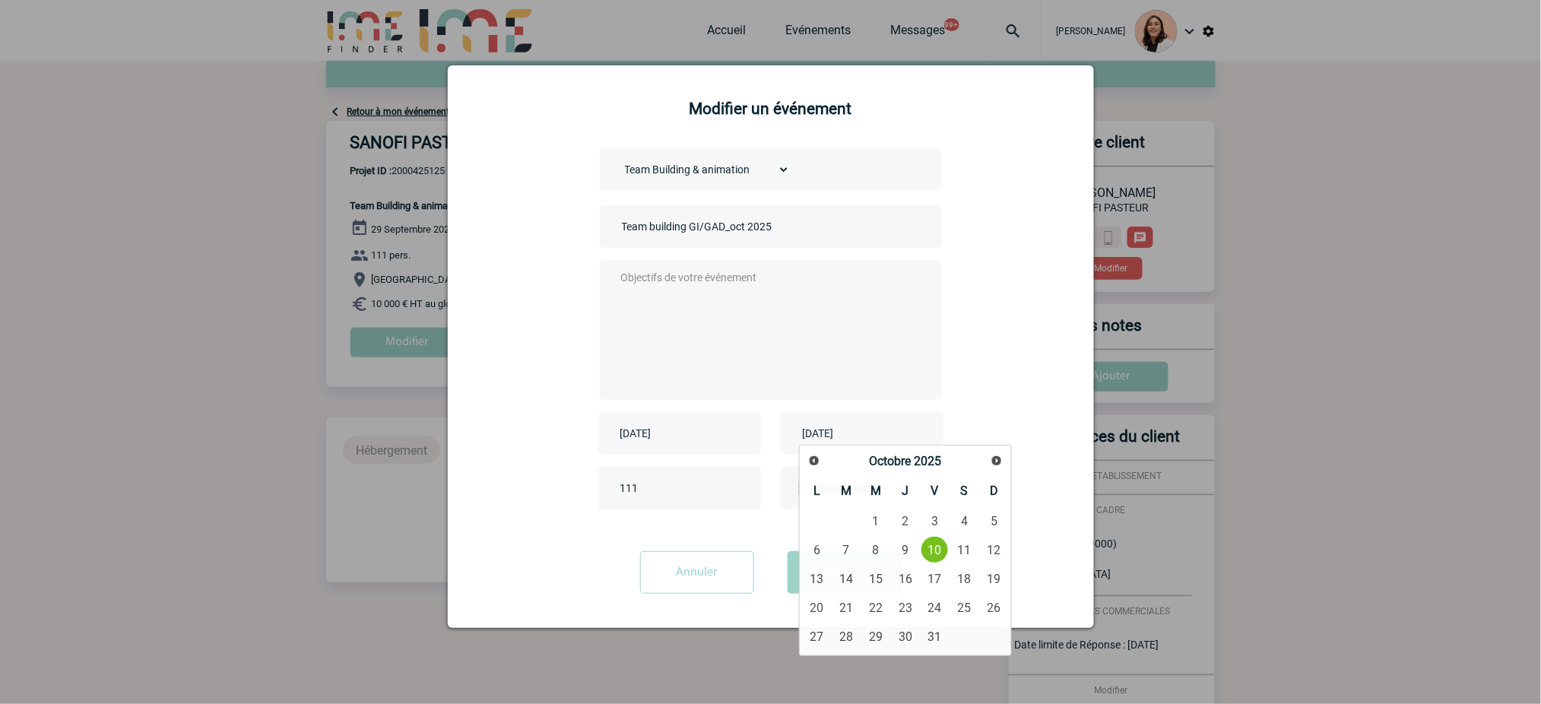
click at [843, 426] on input "2025-10-10" at bounding box center [851, 433] width 105 height 20
paste input "03"
type input "2025-10-03"
click at [781, 309] on textarea at bounding box center [767, 329] width 300 height 122
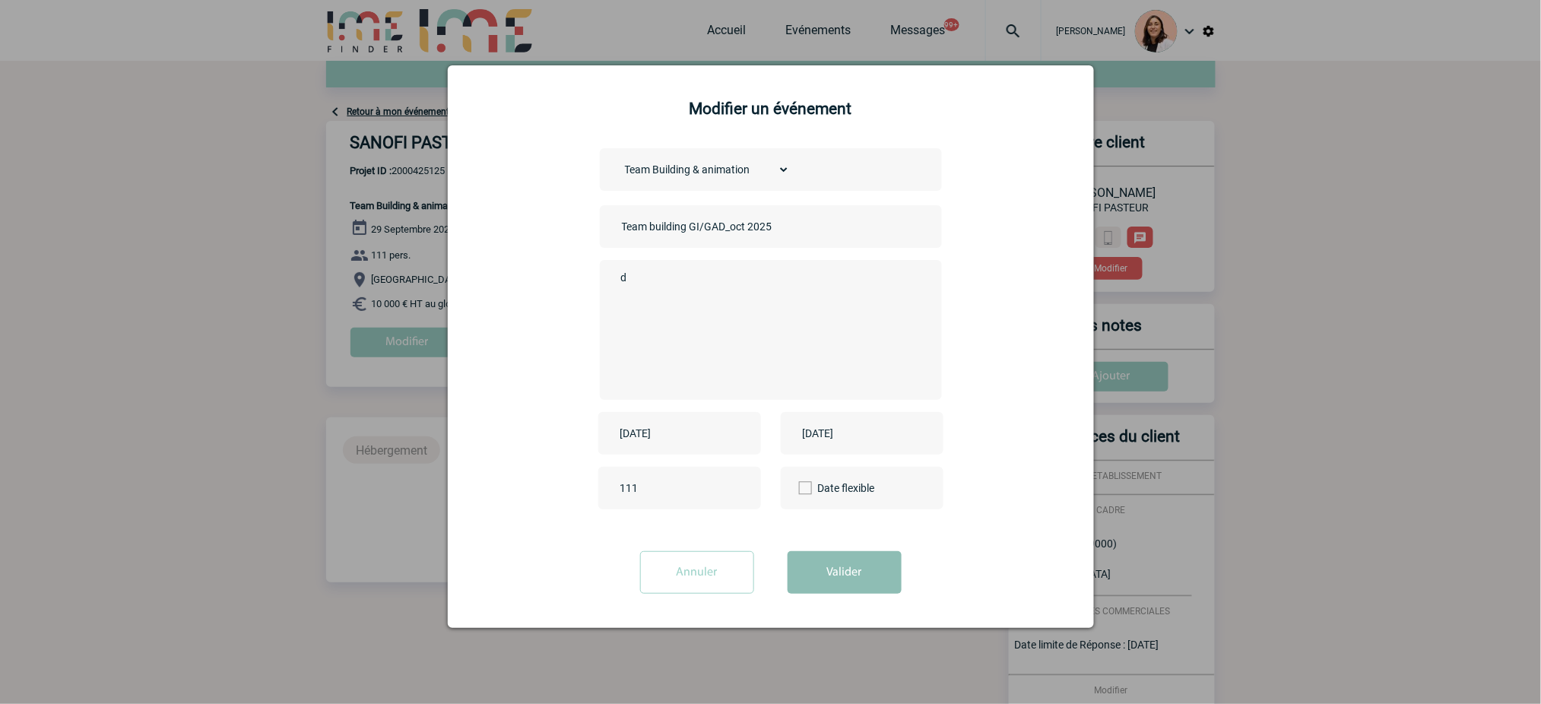
type textarea "d"
click at [883, 561] on button "Valider" at bounding box center [845, 572] width 114 height 43
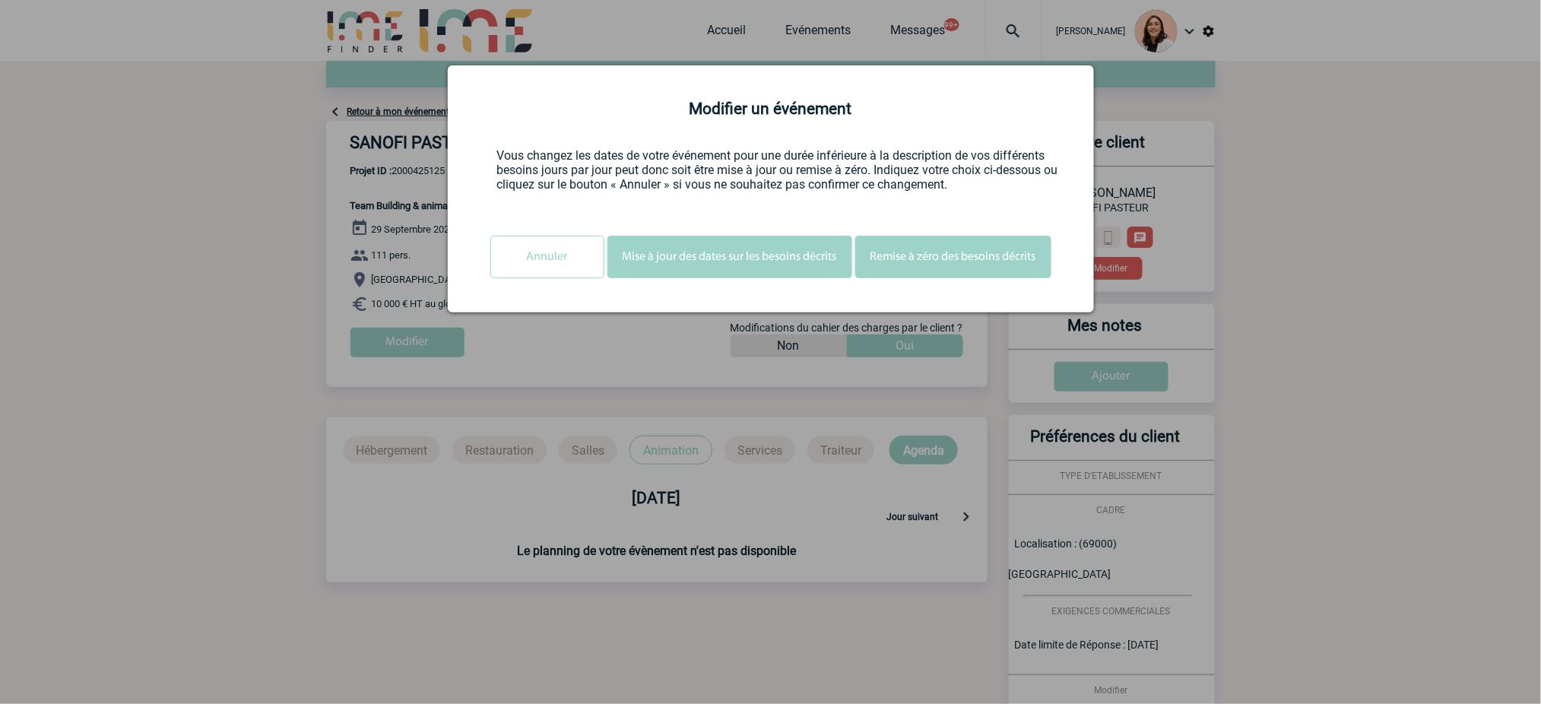
click at [791, 274] on button "Mise à jour des dates sur les besoins décrits" at bounding box center [729, 257] width 245 height 43
